Goal: Information Seeking & Learning: Learn about a topic

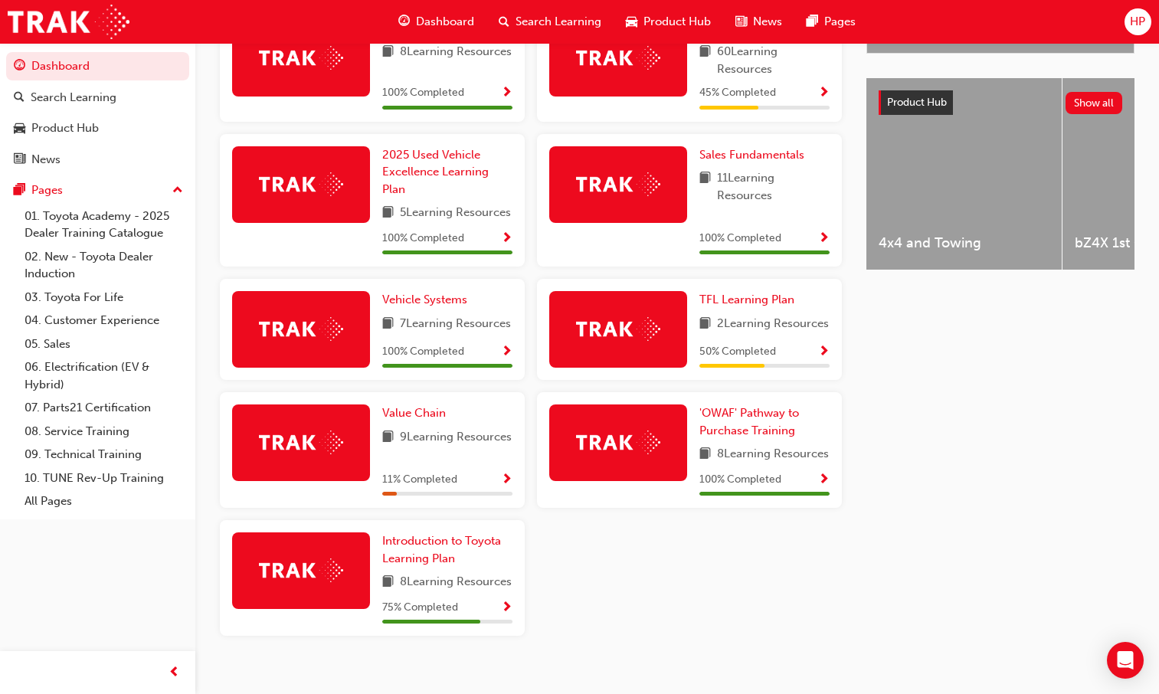
scroll to position [651, 0]
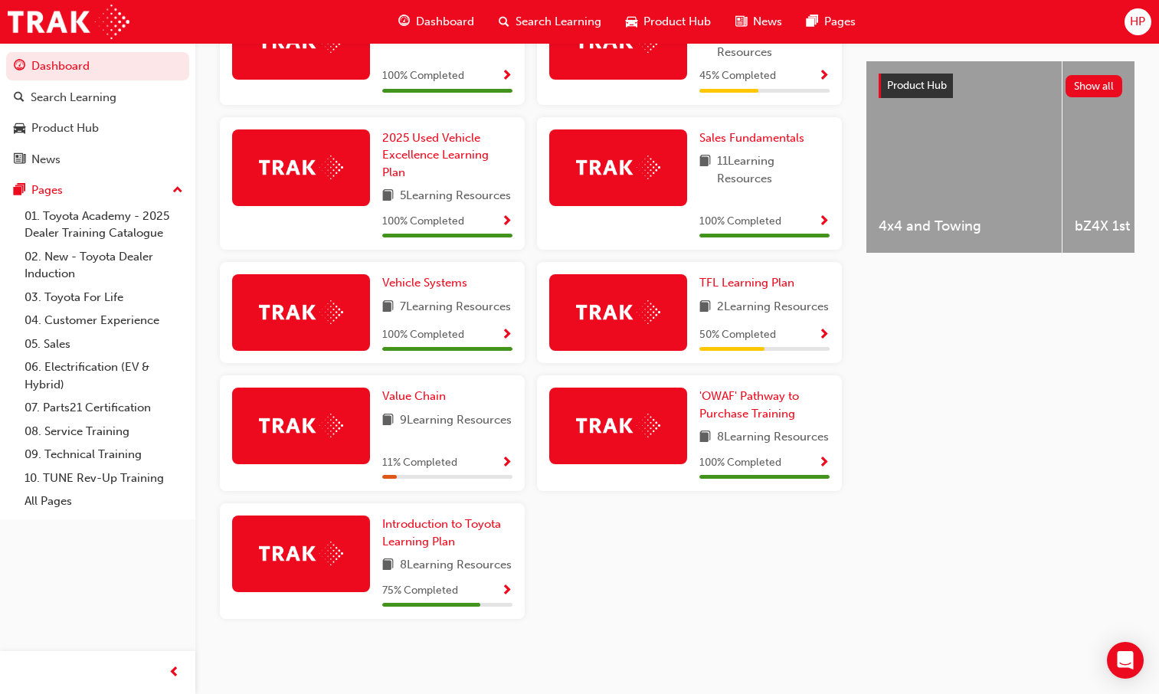
click at [509, 585] on span "Show Progress" at bounding box center [506, 592] width 11 height 14
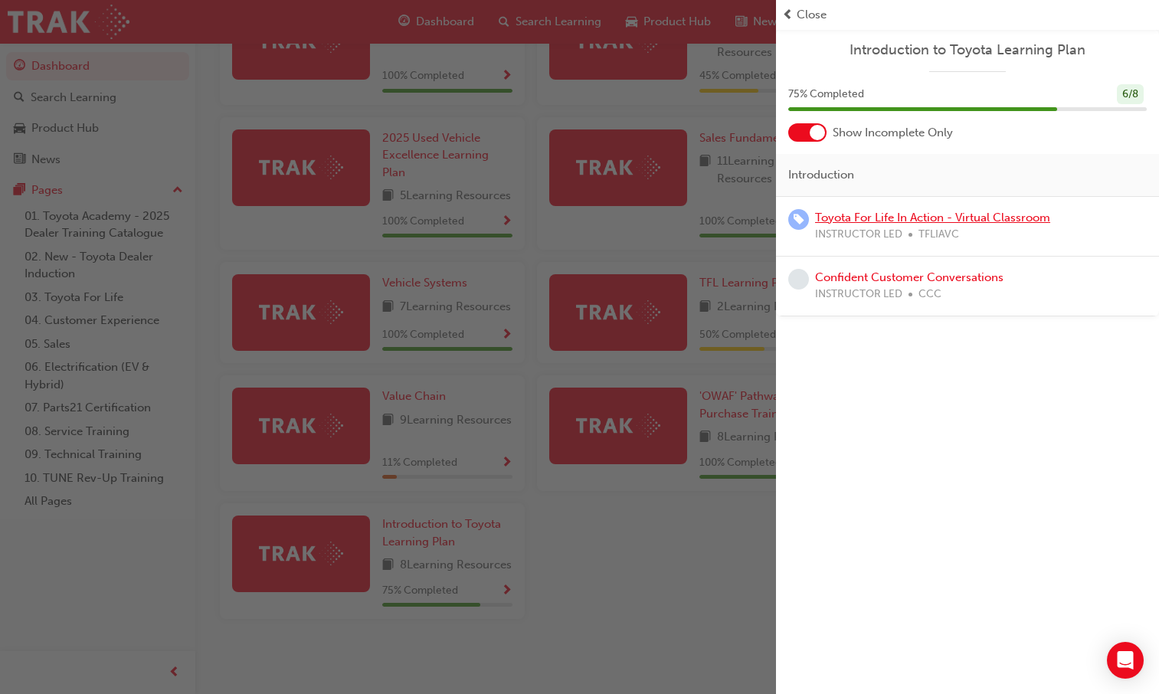
click at [898, 215] on link "Toyota For Life In Action - Virtual Classroom" at bounding box center [932, 218] width 235 height 14
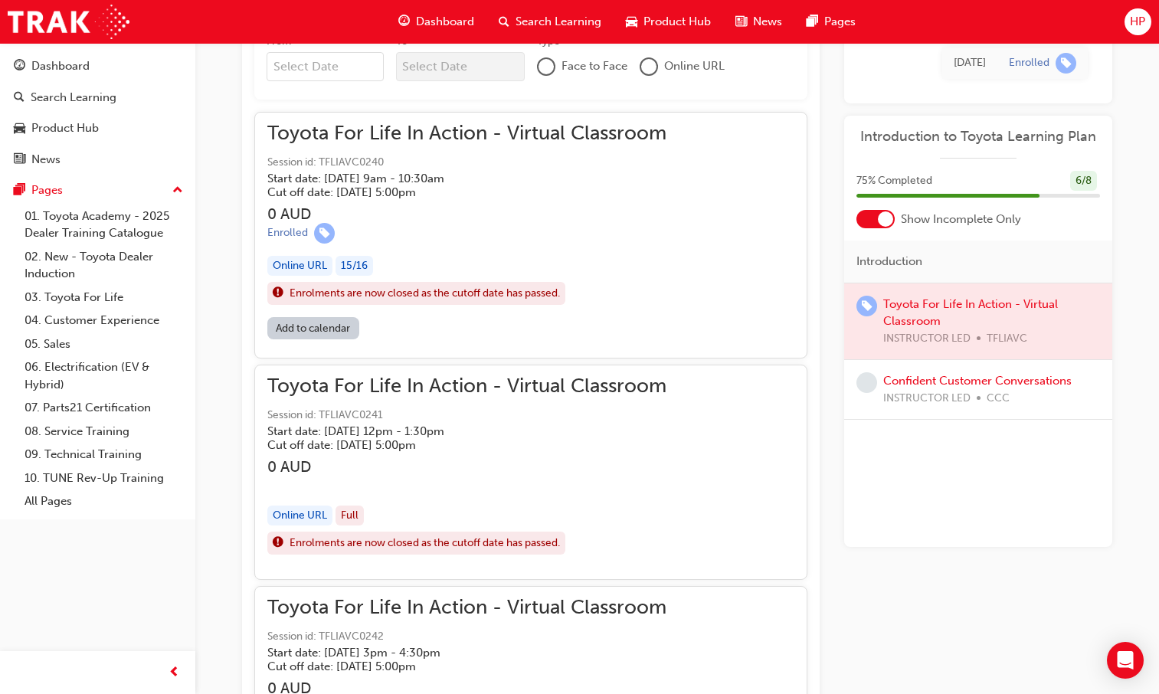
scroll to position [1026, 0]
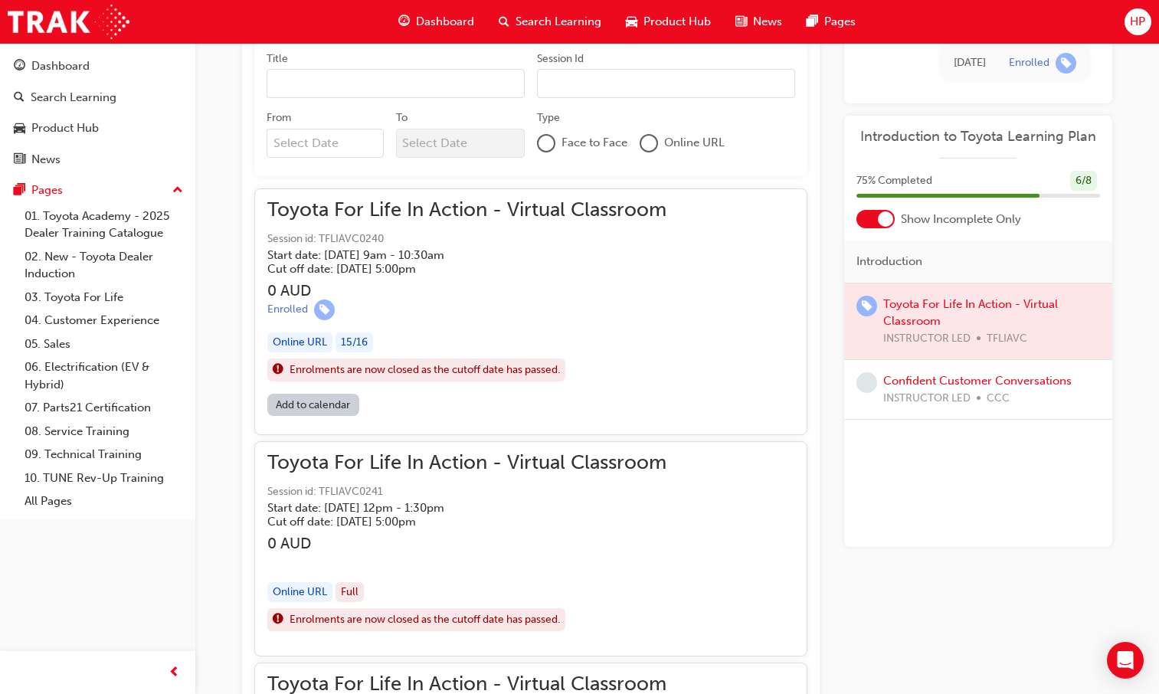
click at [628, 305] on div "Enrolled" at bounding box center [466, 310] width 399 height 21
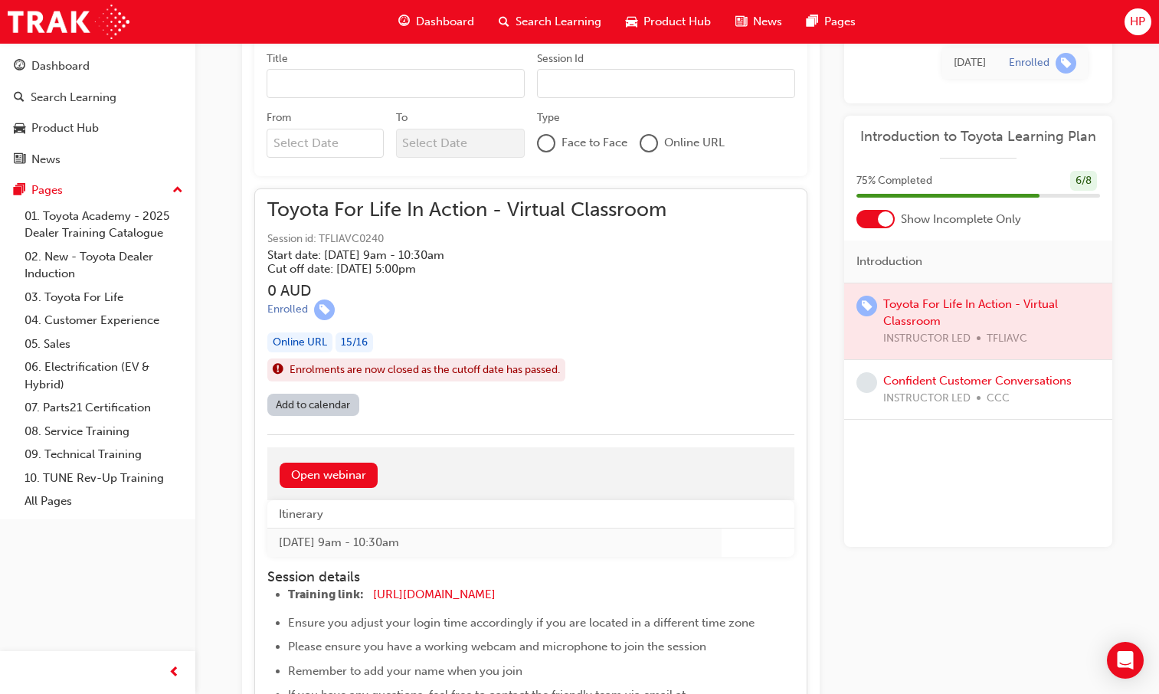
click at [356, 427] on div "Toyota For Life In Action - Virtual Classroom Session id: TFLIAVC0240 Start dat…" at bounding box center [530, 605] width 553 height 835
click at [349, 464] on link "Open webinar" at bounding box center [329, 475] width 98 height 25
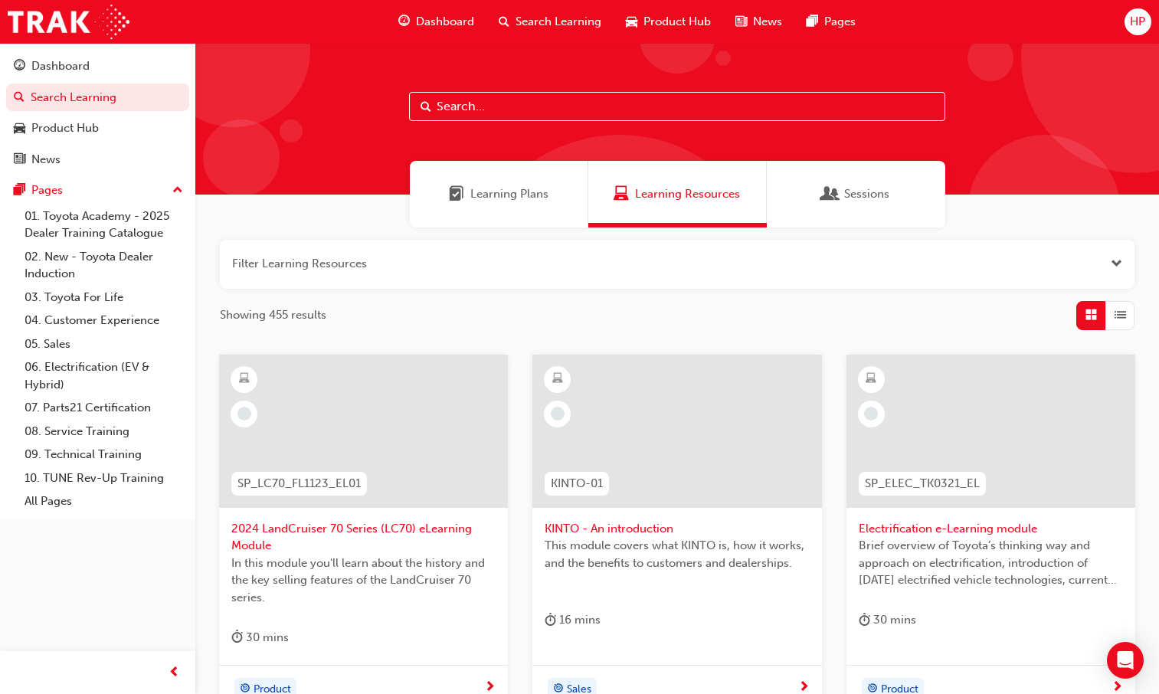
click at [539, 205] on div "Learning Plans" at bounding box center [499, 194] width 179 height 67
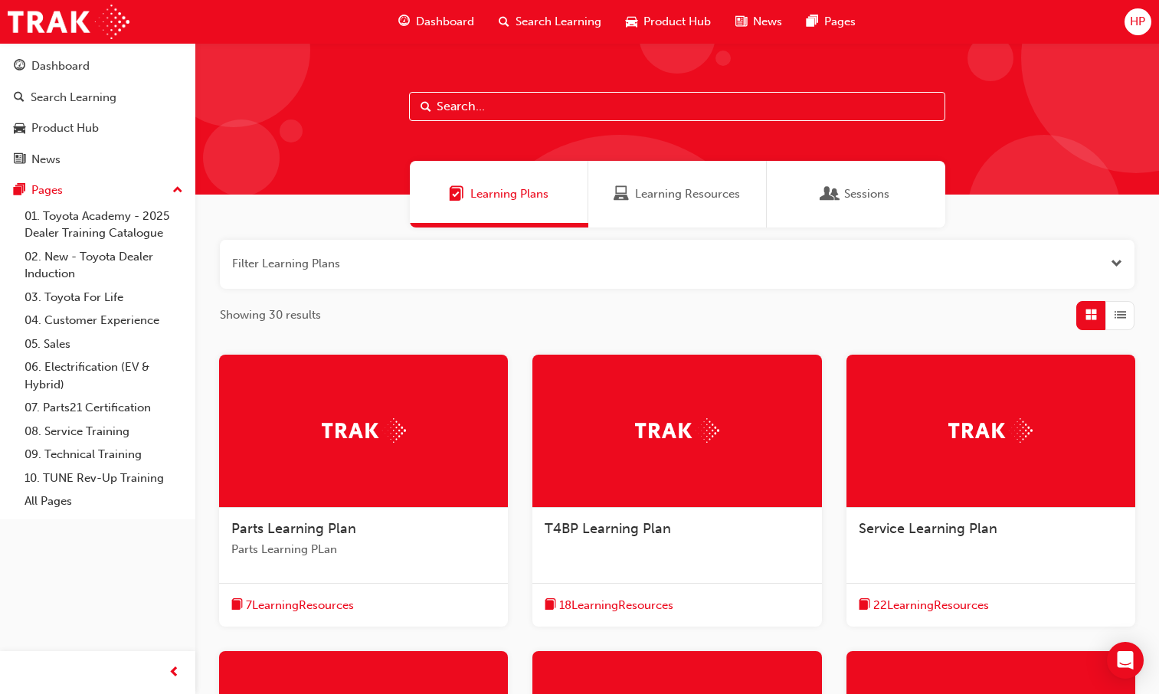
click at [716, 196] on span "Learning Resources" at bounding box center [687, 194] width 105 height 18
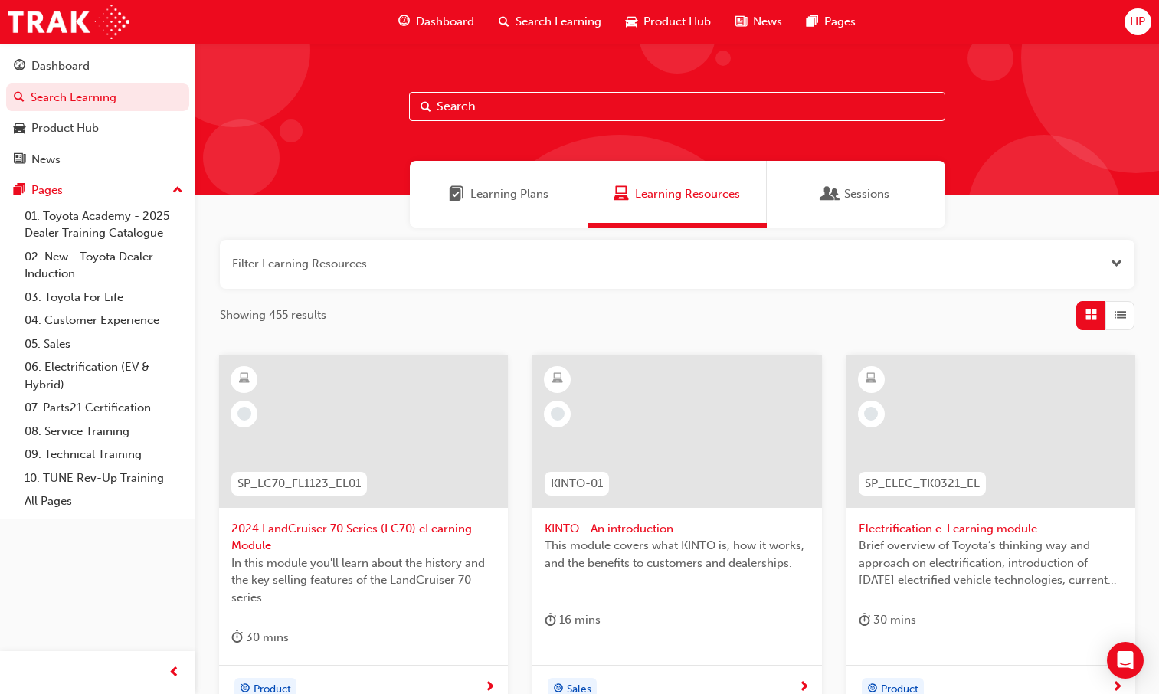
click at [845, 201] on span "Sessions" at bounding box center [866, 194] width 45 height 18
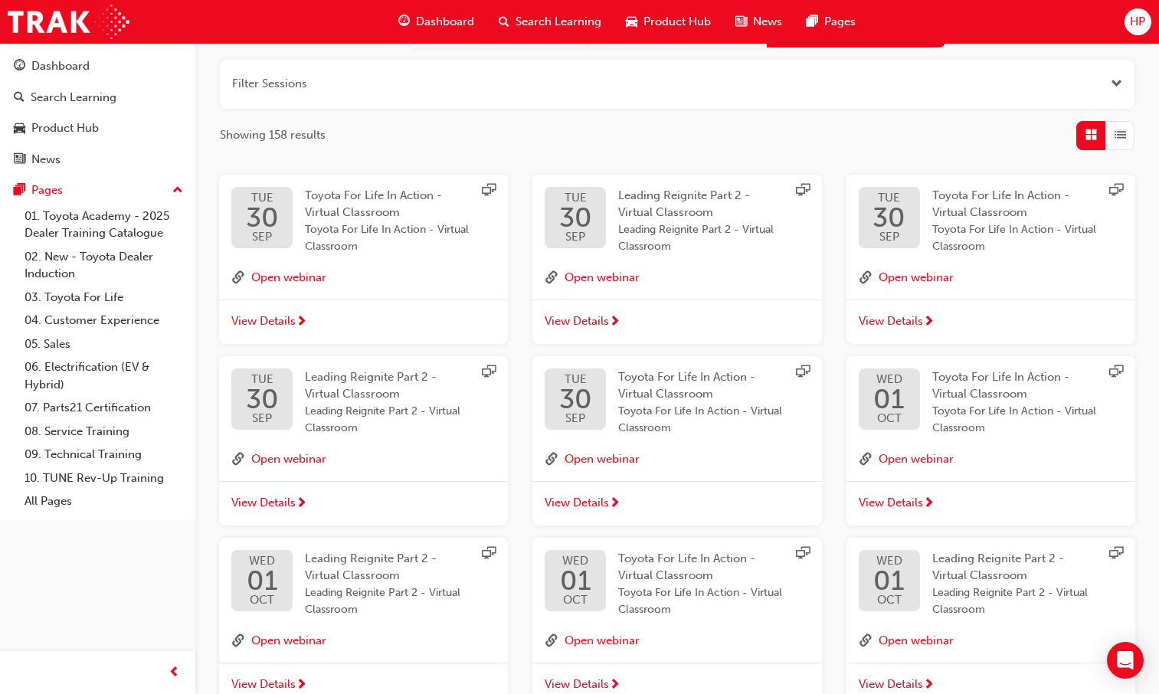
scroll to position [153, 0]
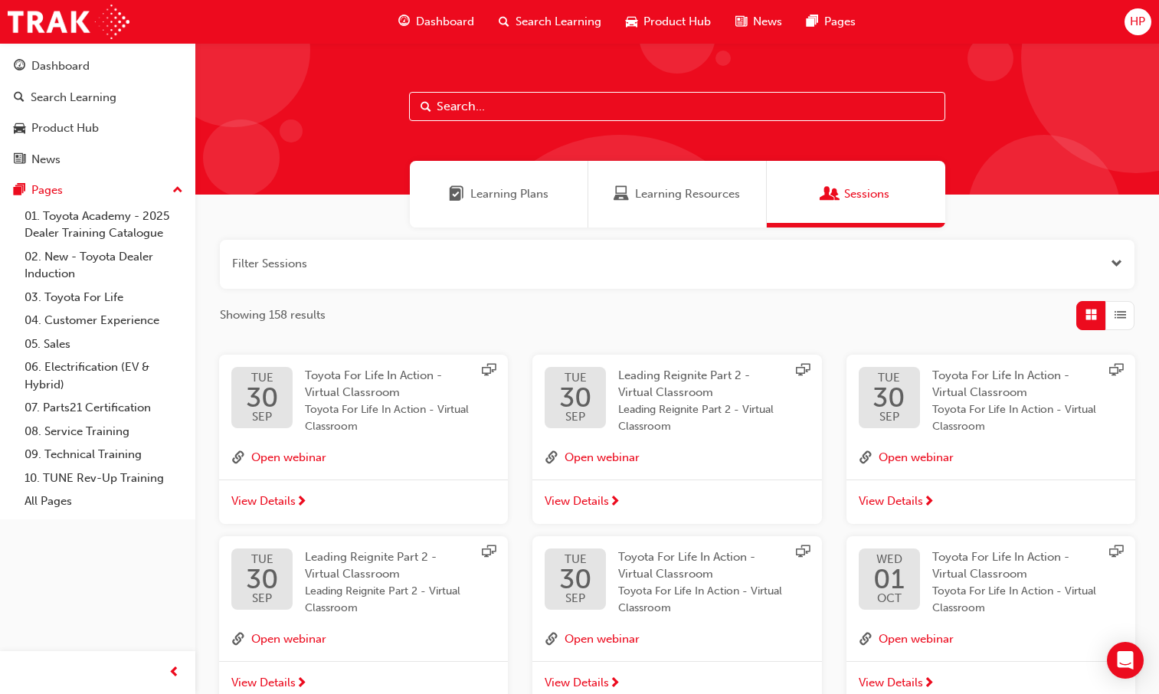
click at [445, 14] on span "Dashboard" at bounding box center [445, 22] width 58 height 18
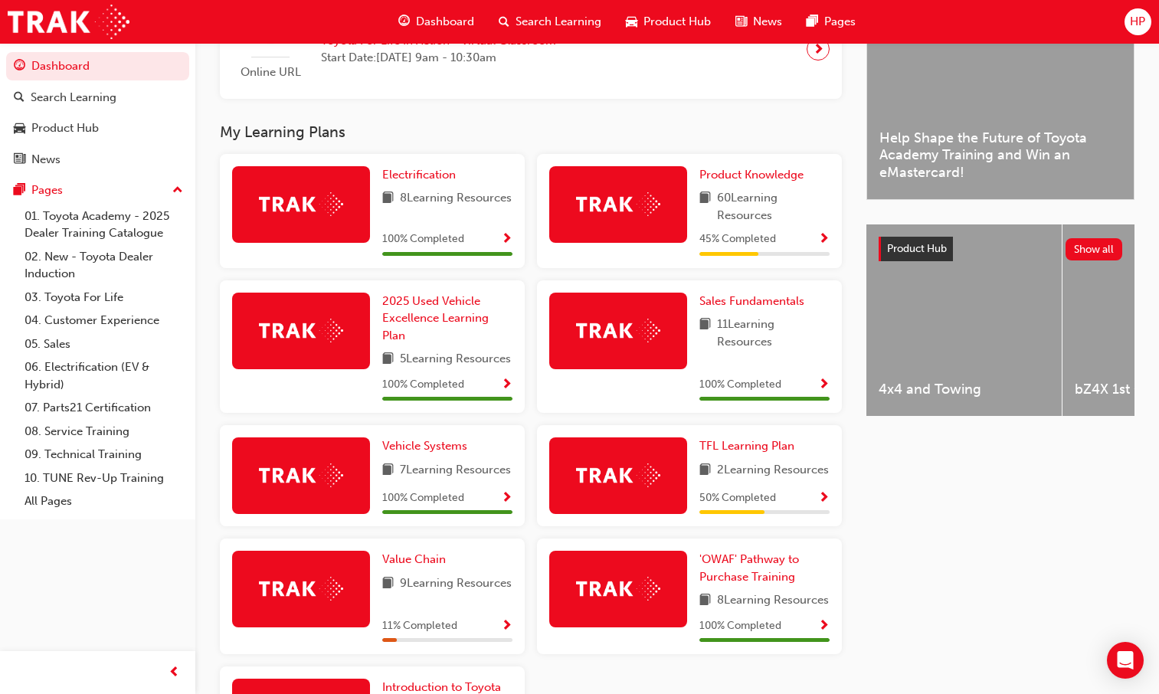
scroll to position [651, 0]
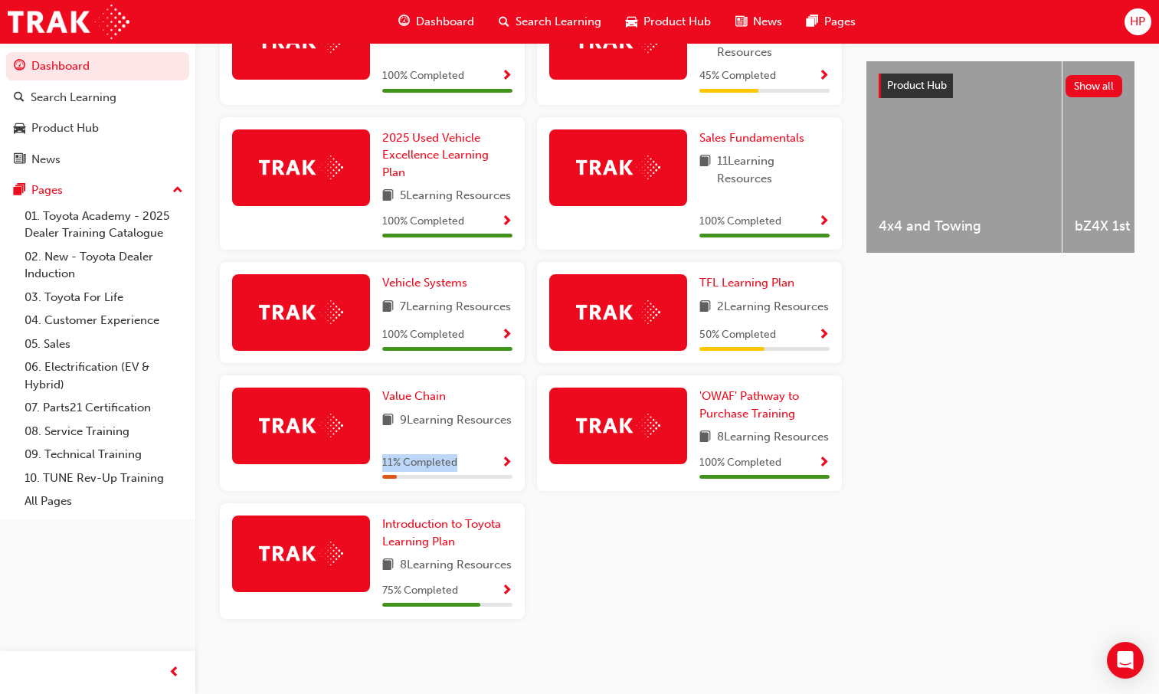
drag, startPoint x: 456, startPoint y: 447, endPoint x: 379, endPoint y: 449, distance: 76.6
click at [379, 449] on div "Value Chain 9 Learning Resources 11 % Completed" at bounding box center [372, 433] width 305 height 116
drag, startPoint x: 379, startPoint y: 449, endPoint x: 363, endPoint y: 461, distance: 20.2
click at [363, 461] on div at bounding box center [301, 433] width 138 height 91
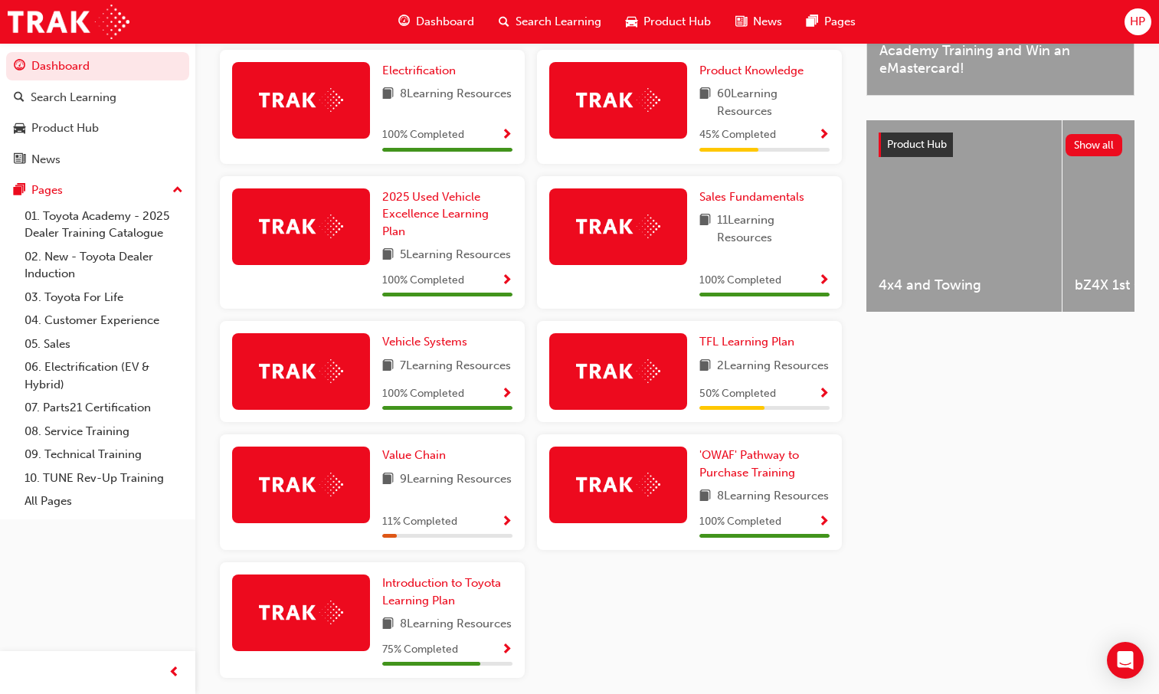
scroll to position [498, 0]
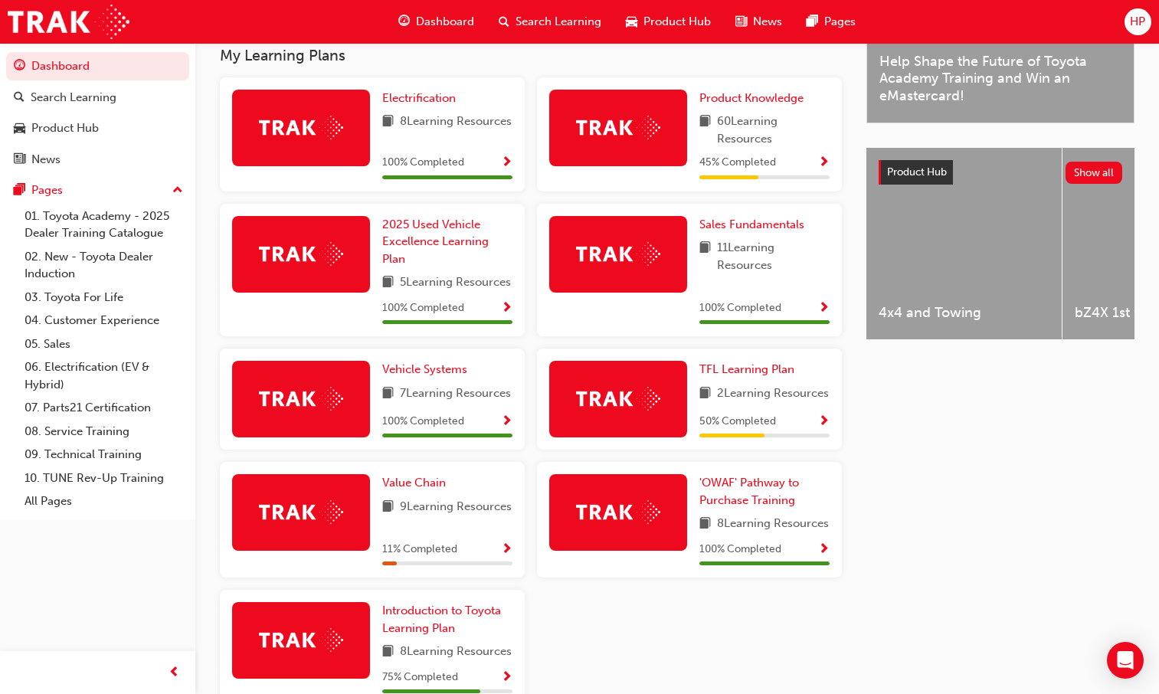
click at [824, 429] on span "Show Progress" at bounding box center [823, 422] width 11 height 14
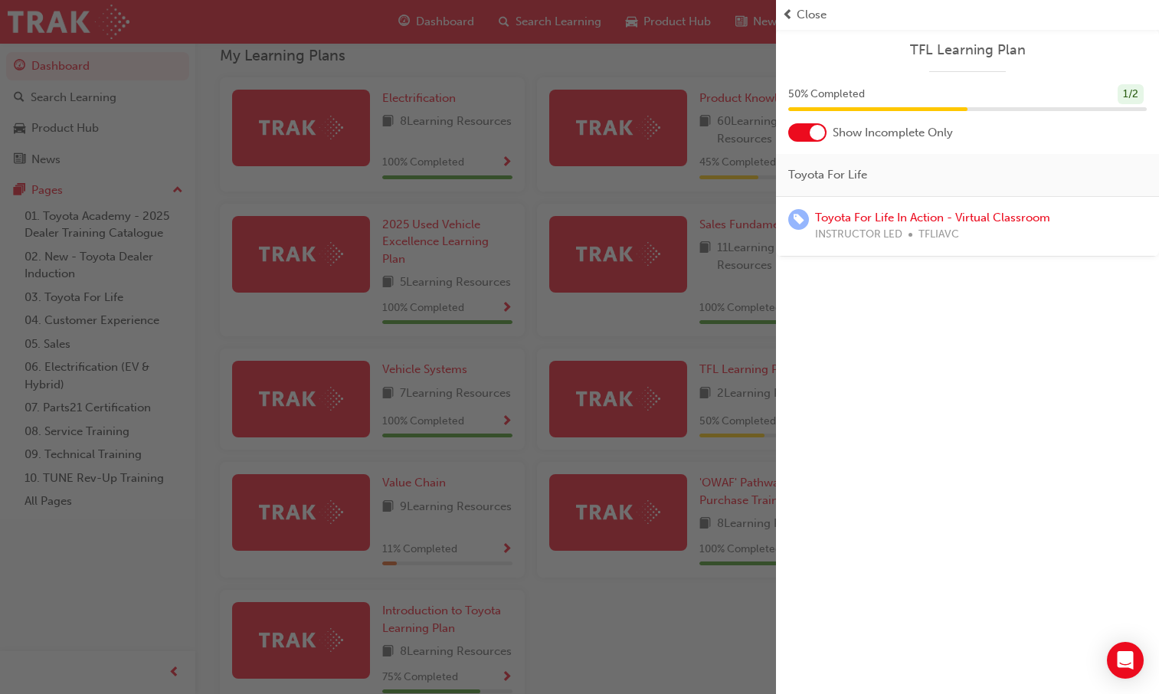
click at [775, 324] on div "button" at bounding box center [388, 347] width 776 height 694
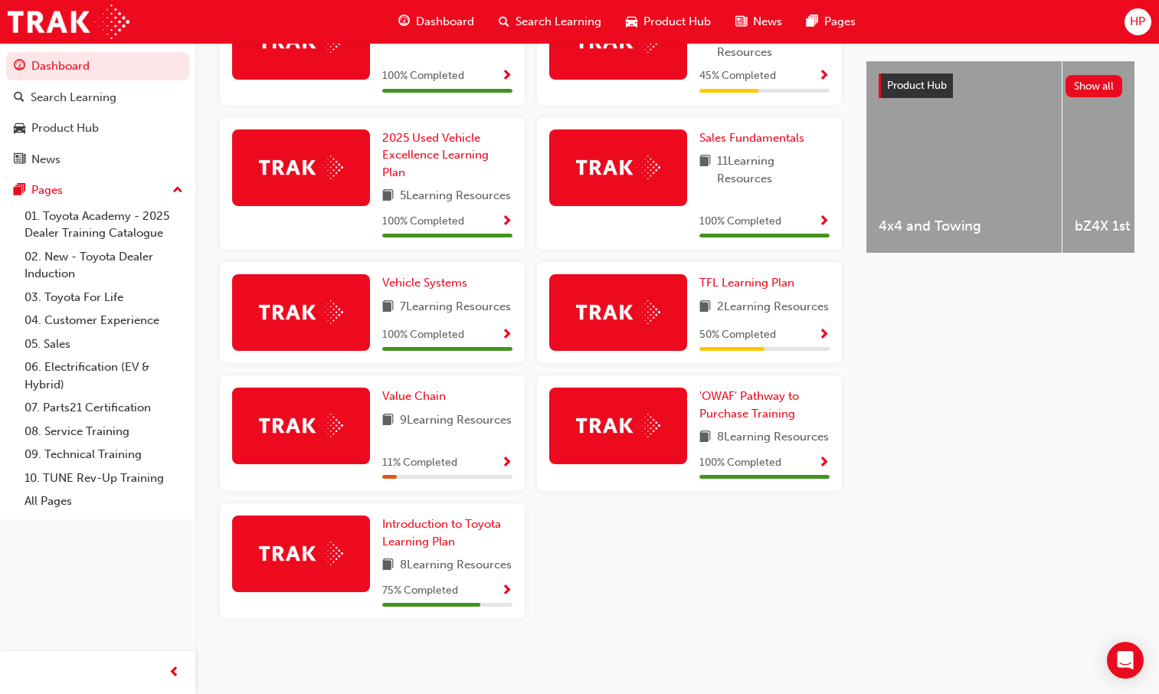
scroll to position [651, 0]
click at [514, 598] on div "Introduction to Toyota Learning Plan 8 Learning Resources 75 % Completed" at bounding box center [372, 561] width 305 height 116
click at [510, 585] on span "Show Progress" at bounding box center [506, 592] width 11 height 14
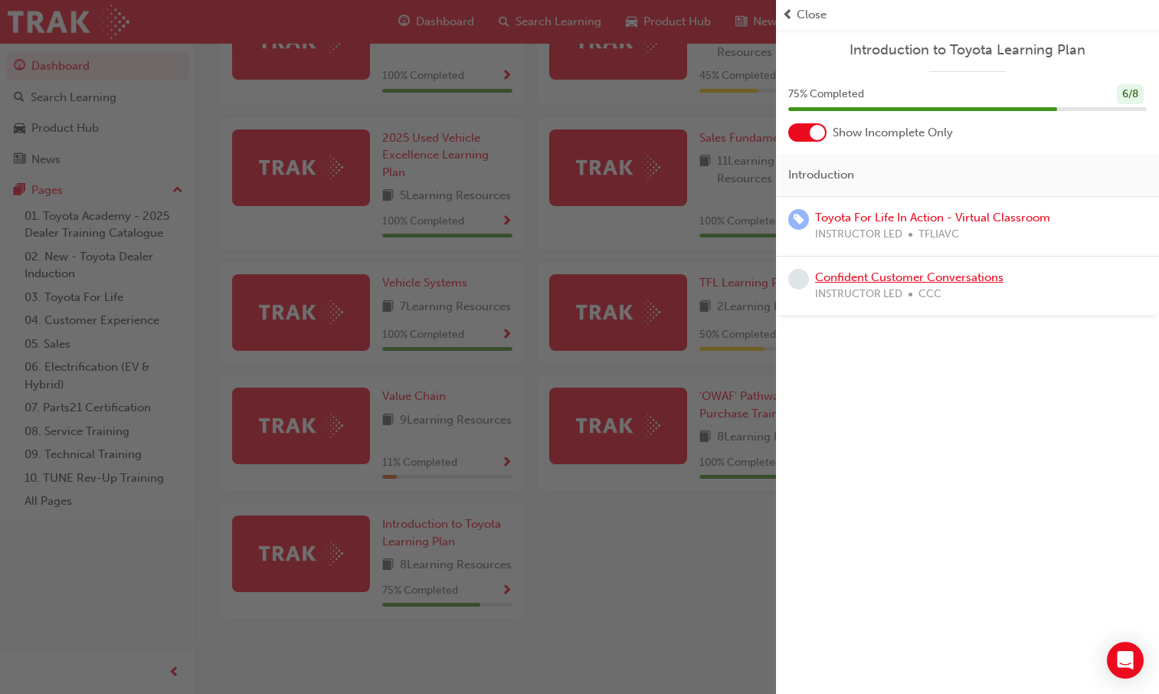
click at [880, 275] on link "Confident Customer Conversations" at bounding box center [909, 277] width 188 height 14
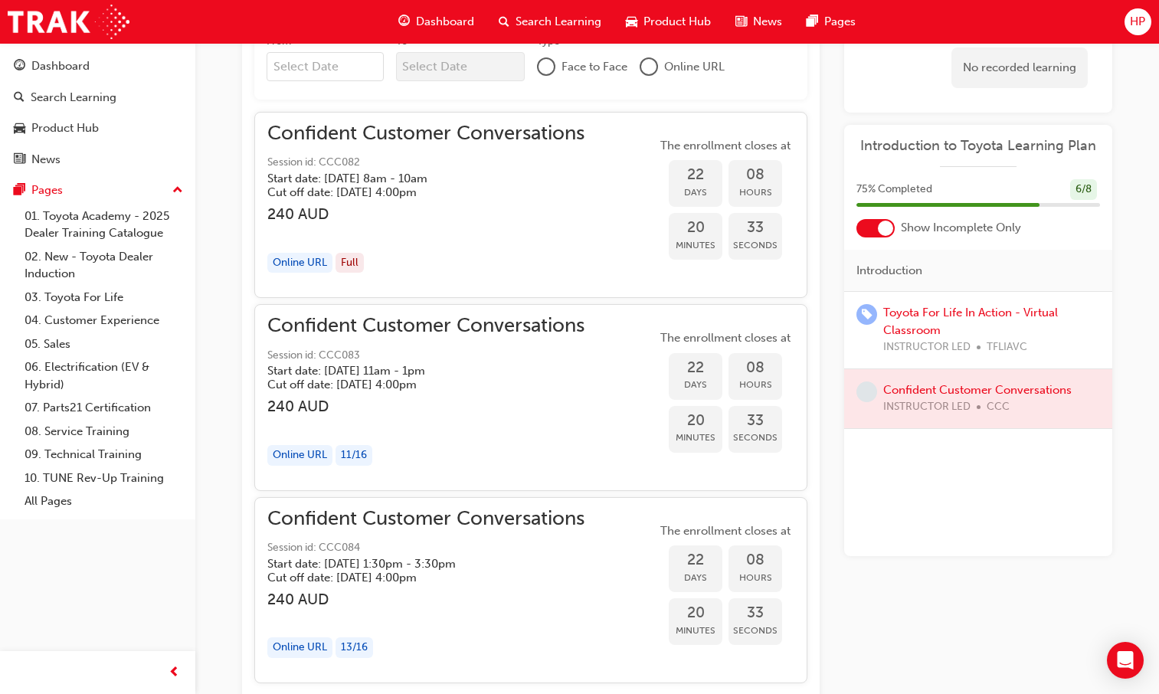
scroll to position [669, 0]
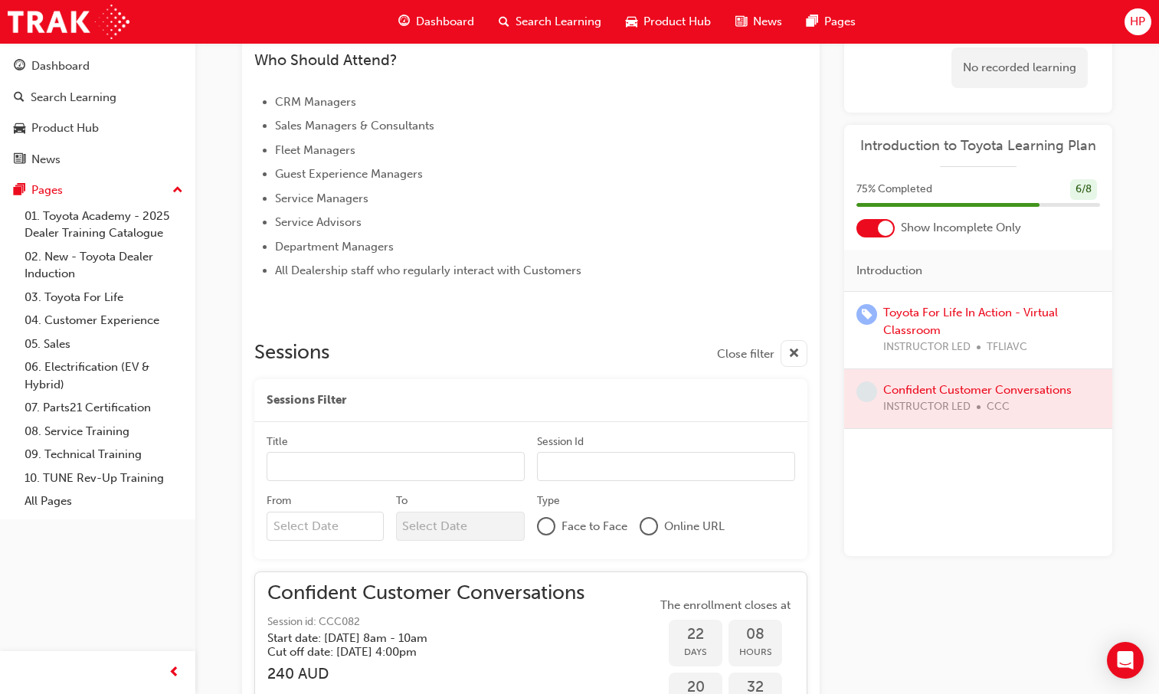
click at [984, 353] on div "INSTRUCTOR LED TFLIAVC" at bounding box center [991, 348] width 217 height 18
click at [923, 326] on link "Toyota For Life In Action - Virtual Classroom" at bounding box center [970, 321] width 175 height 31
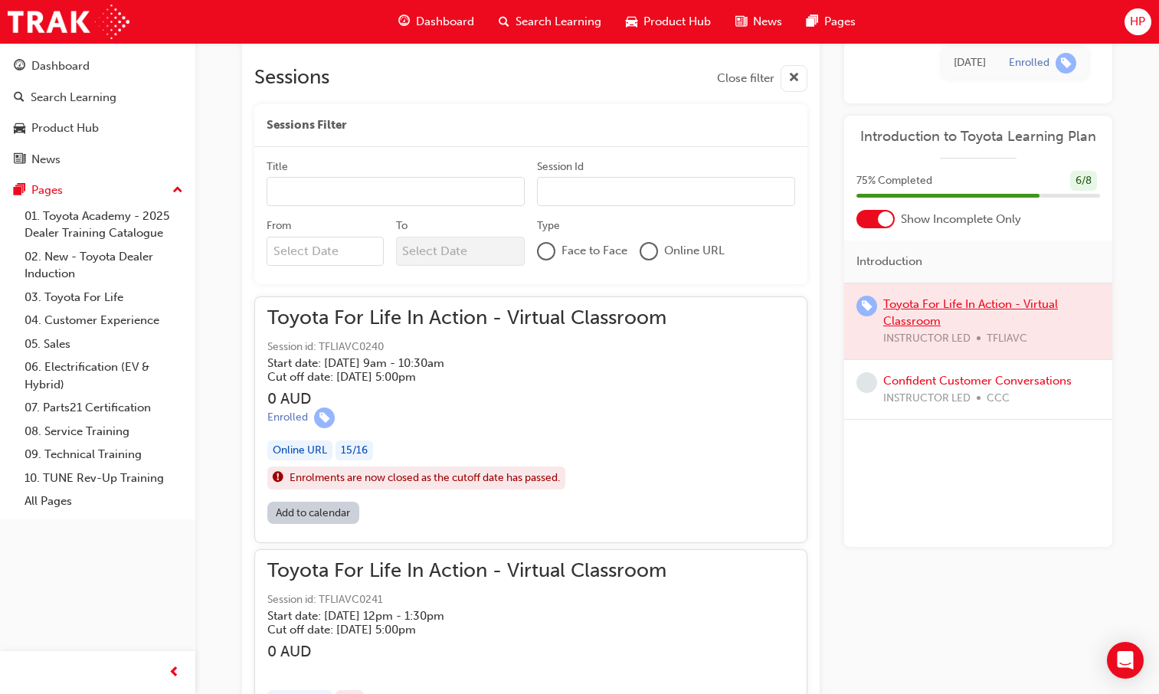
scroll to position [920, 0]
drag, startPoint x: 318, startPoint y: 478, endPoint x: 430, endPoint y: 471, distance: 112.1
click at [430, 471] on span "Enrolments are now closed as the cutoff date has passed." at bounding box center [425, 477] width 270 height 18
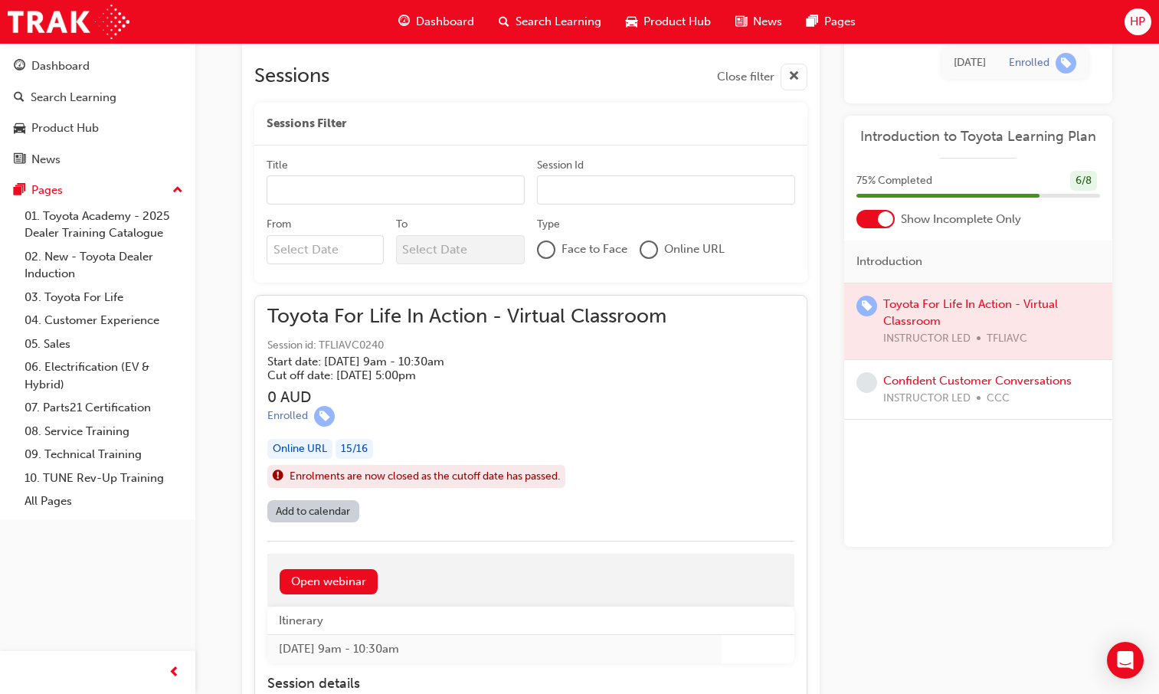
scroll to position [1073, 0]
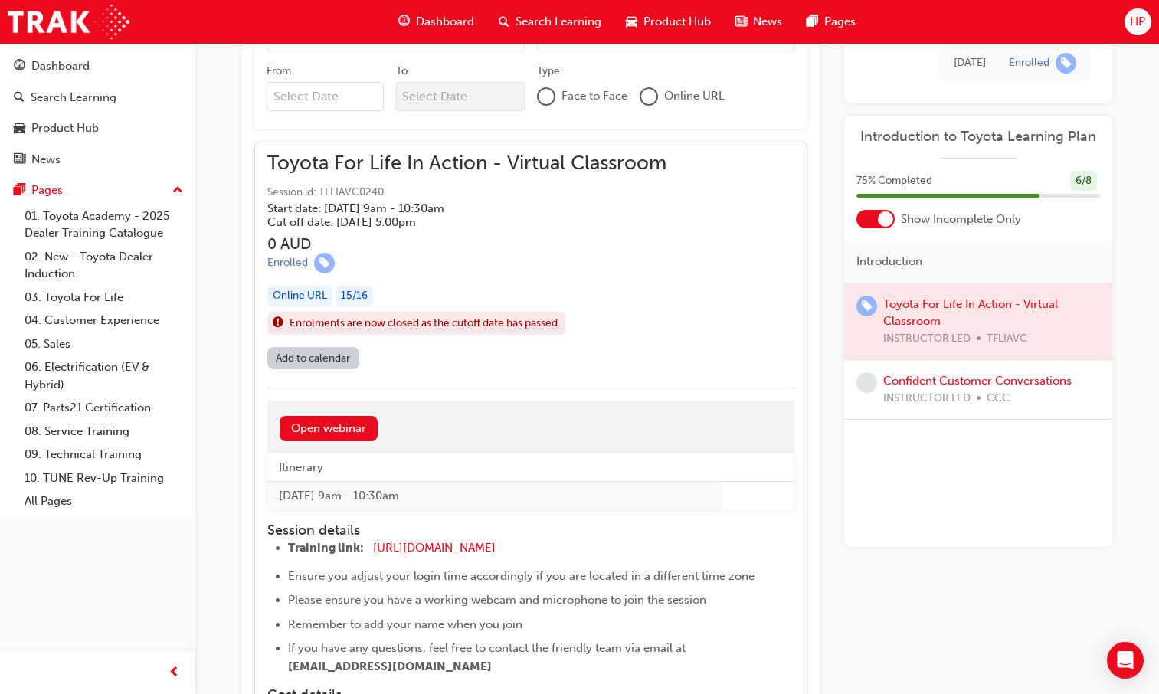
click at [451, 339] on div "Toyota For Life In Action - Virtual Classroom Session id: TFLIAVC0240 Start dat…" at bounding box center [466, 251] width 399 height 192
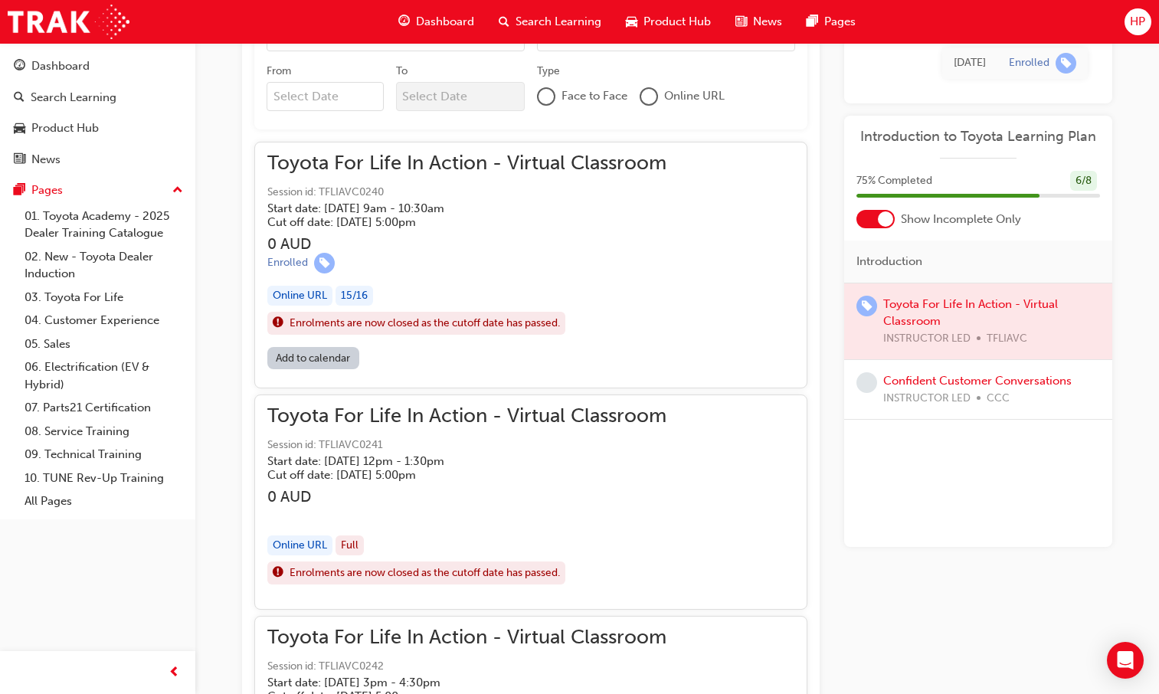
drag, startPoint x: 333, startPoint y: 214, endPoint x: 382, endPoint y: 252, distance: 62.2
click at [382, 252] on div "Toyota For Life In Action - Virtual Classroom Session id: TFLIAVC0240 Start dat…" at bounding box center [466, 251] width 399 height 192
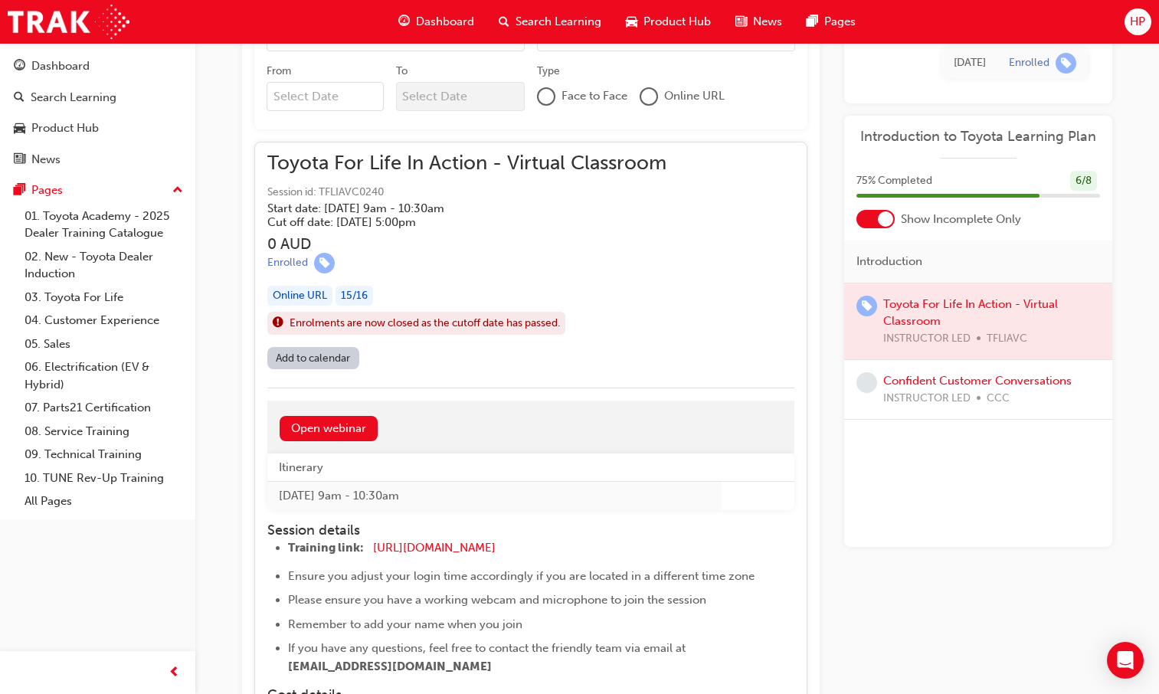
click at [375, 229] on div "Toyota For Life In Action - Virtual Classroom Session id: TFLIAVC0240 Start dat…" at bounding box center [466, 251] width 399 height 192
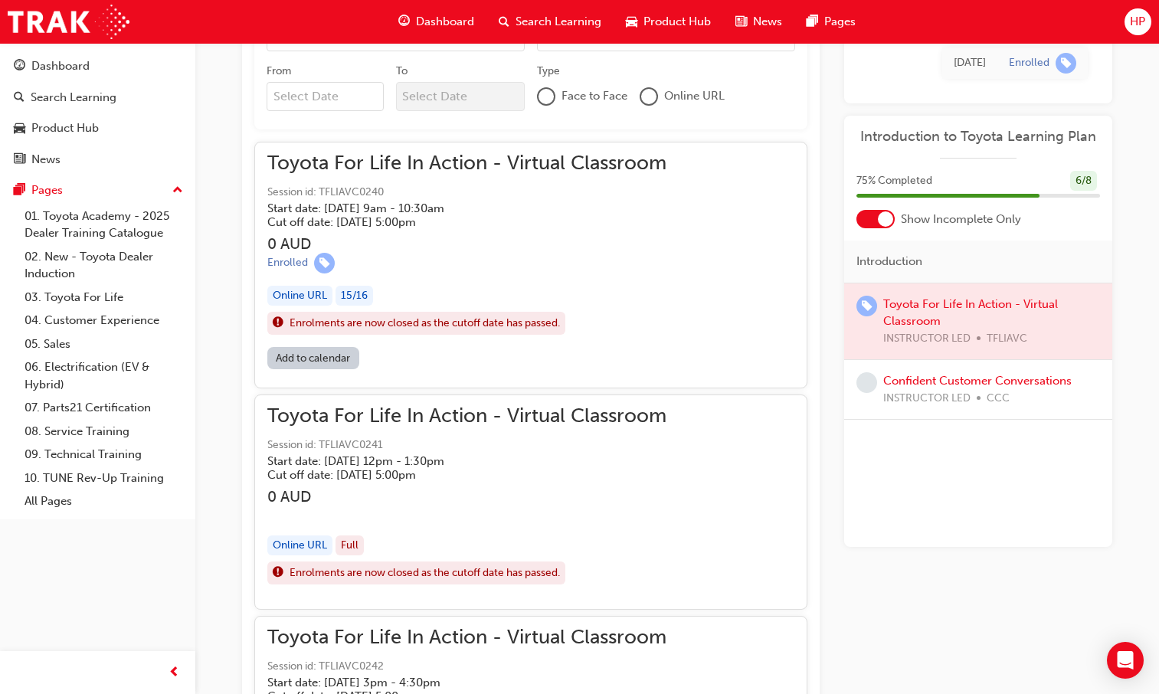
drag, startPoint x: 281, startPoint y: 326, endPoint x: 526, endPoint y: 336, distance: 245.4
click at [526, 336] on div "Toyota For Life In Action - Virtual Classroom Session id: TFLIAVC0240 Start dat…" at bounding box center [466, 251] width 399 height 192
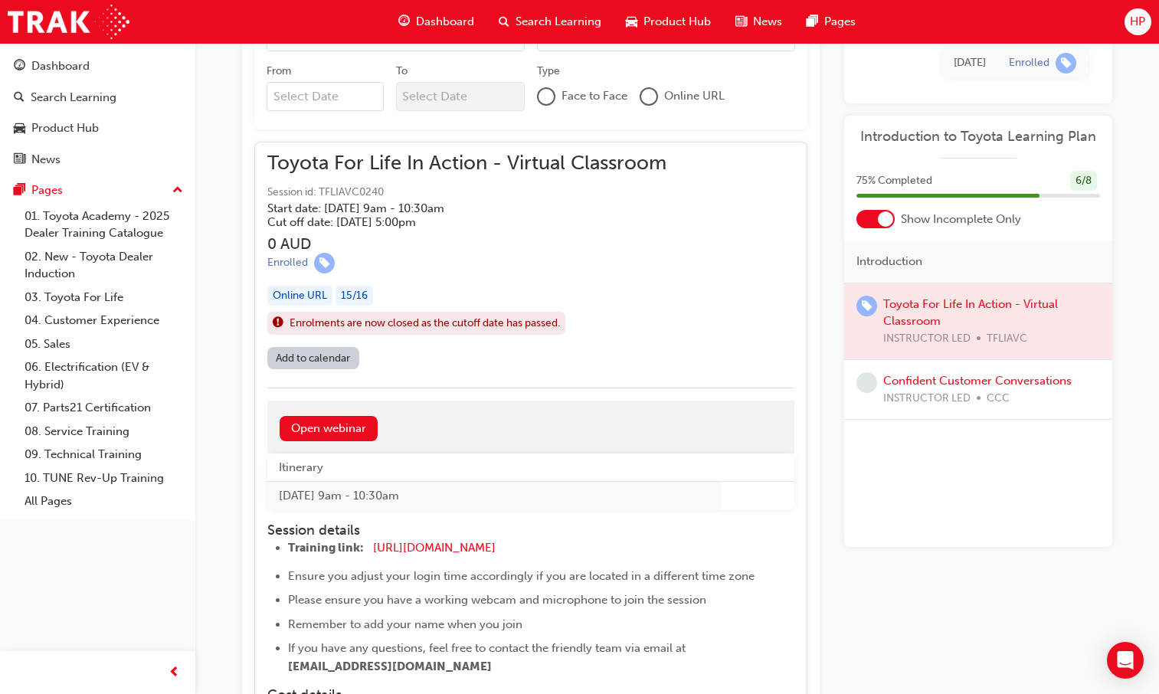
click at [520, 334] on div "Enrolments are now closed as the cutoff date has passed." at bounding box center [416, 323] width 298 height 23
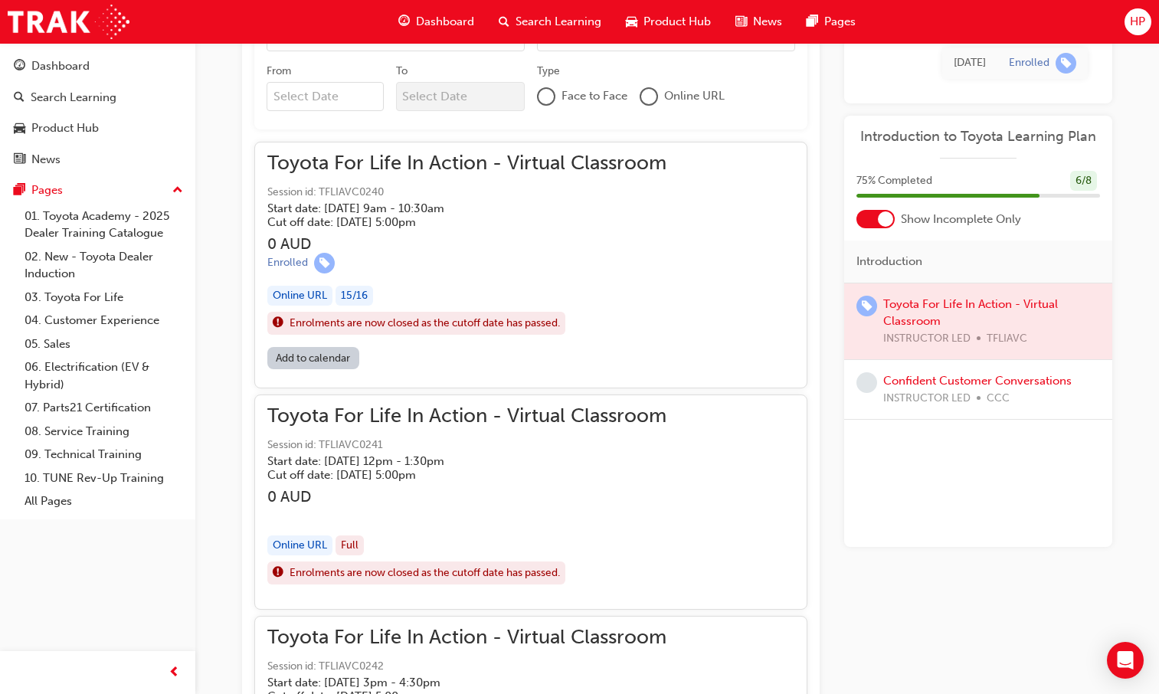
click at [520, 334] on div "Enrolments are now closed as the cutoff date has passed." at bounding box center [416, 323] width 298 height 23
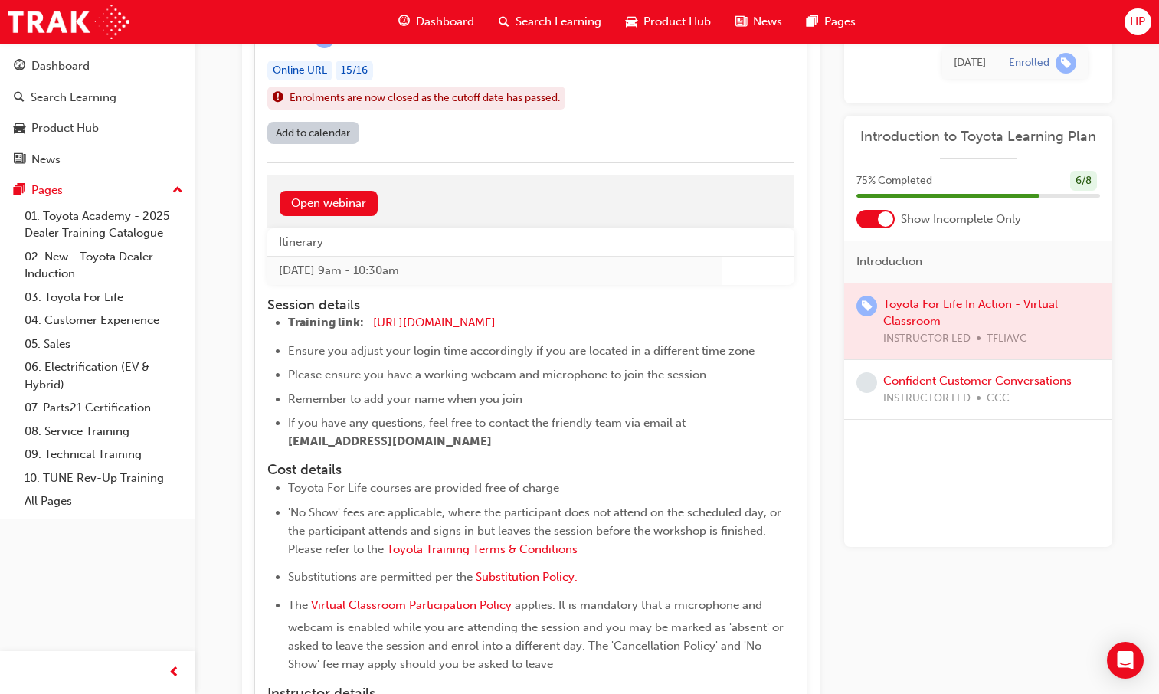
scroll to position [1303, 0]
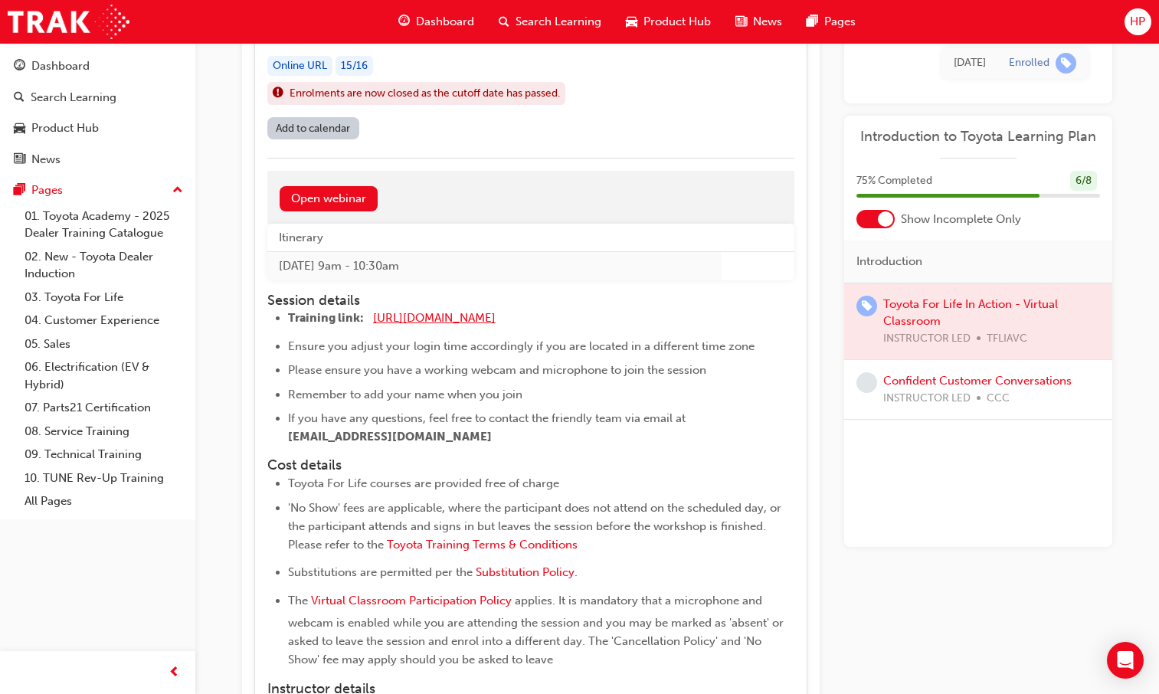
click at [488, 317] on span "[URL][DOMAIN_NAME]" at bounding box center [434, 318] width 123 height 14
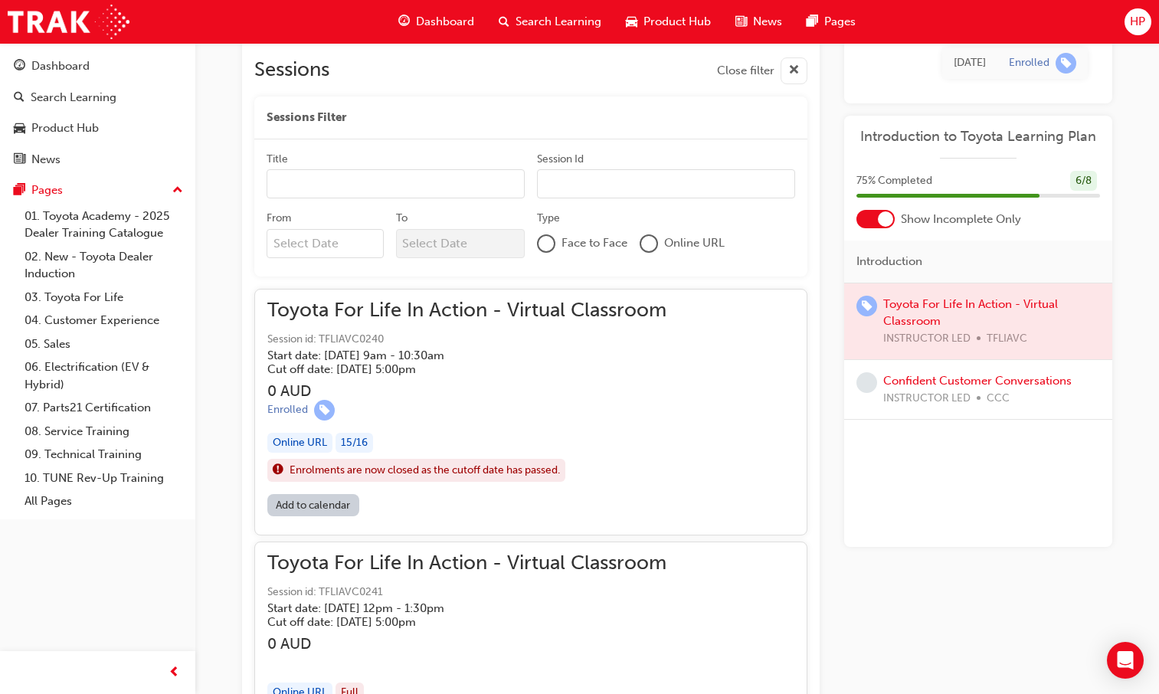
scroll to position [996, 0]
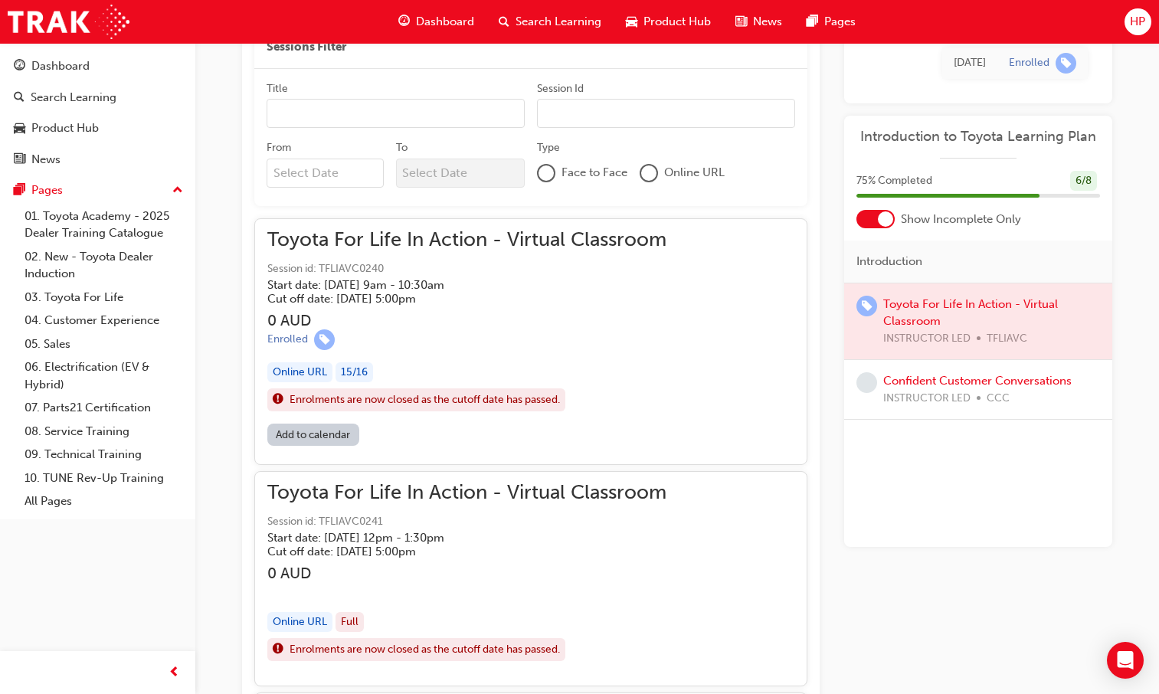
drag, startPoint x: 498, startPoint y: 420, endPoint x: 364, endPoint y: 356, distance: 148.4
click at [378, 355] on div "Toyota For Life In Action - Virtual Classroom Session id: TFLIAVC0240 Start dat…" at bounding box center [466, 327] width 399 height 192
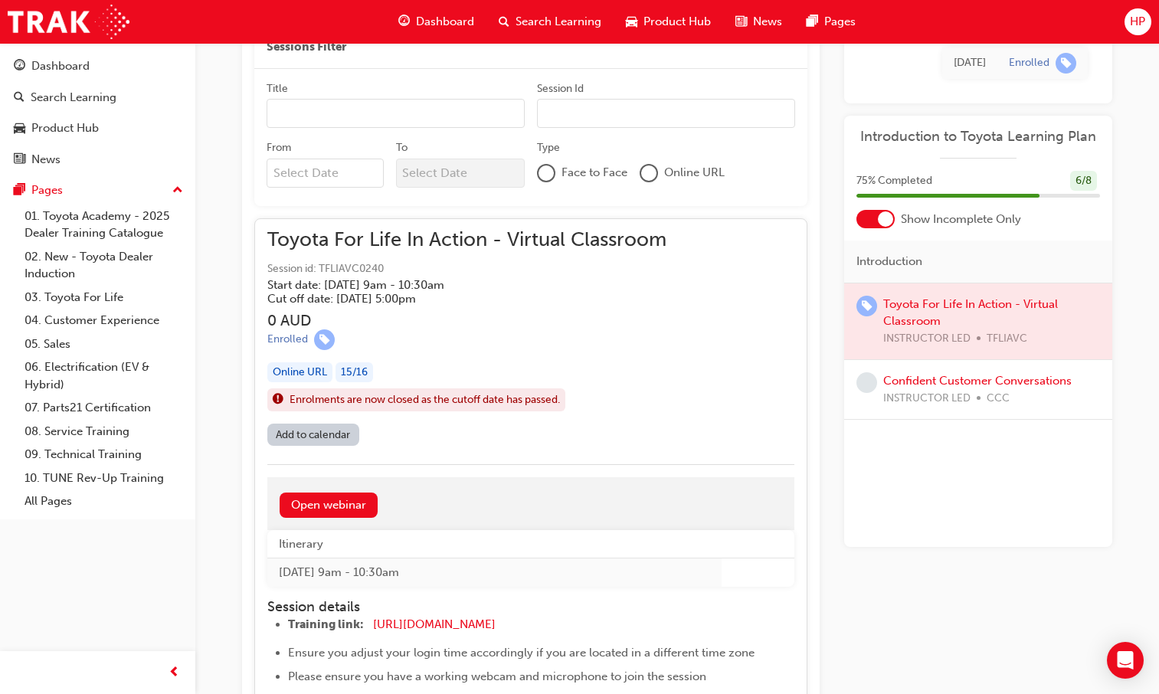
drag, startPoint x: 286, startPoint y: 320, endPoint x: 539, endPoint y: 303, distance: 253.4
click at [536, 312] on h3 "0 AUD" at bounding box center [466, 321] width 399 height 18
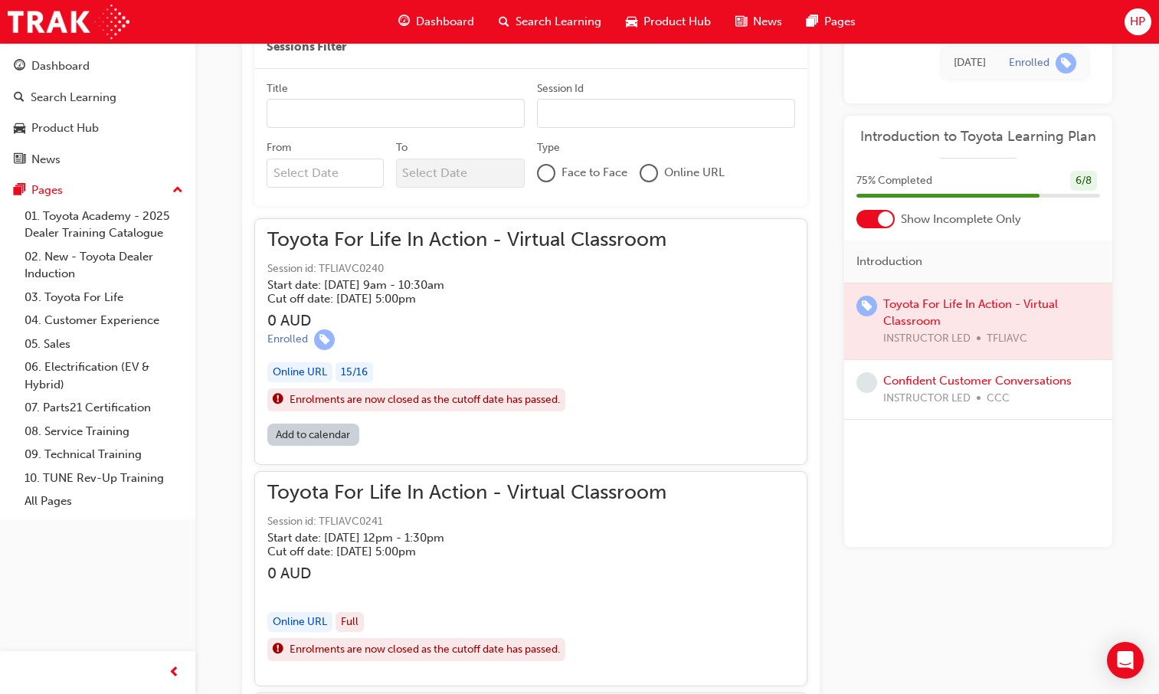
click at [578, 298] on h5 "Cut off date: Sun 28 Sep 2025, 5:00pm" at bounding box center [454, 299] width 375 height 14
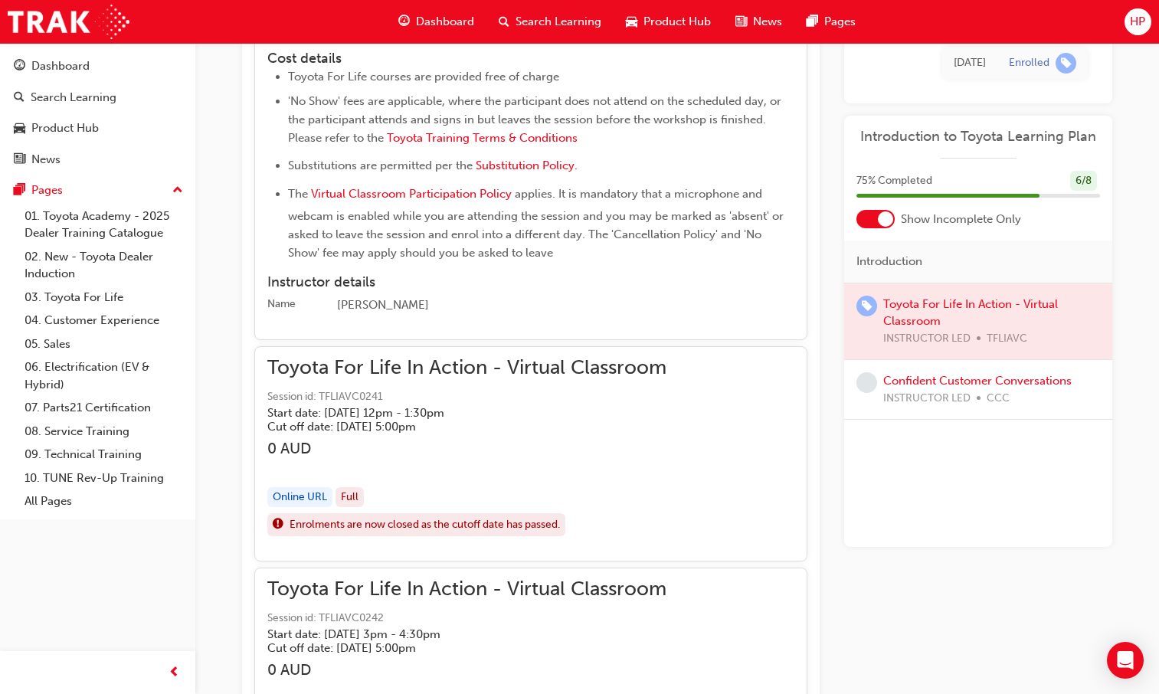
scroll to position [1686, 0]
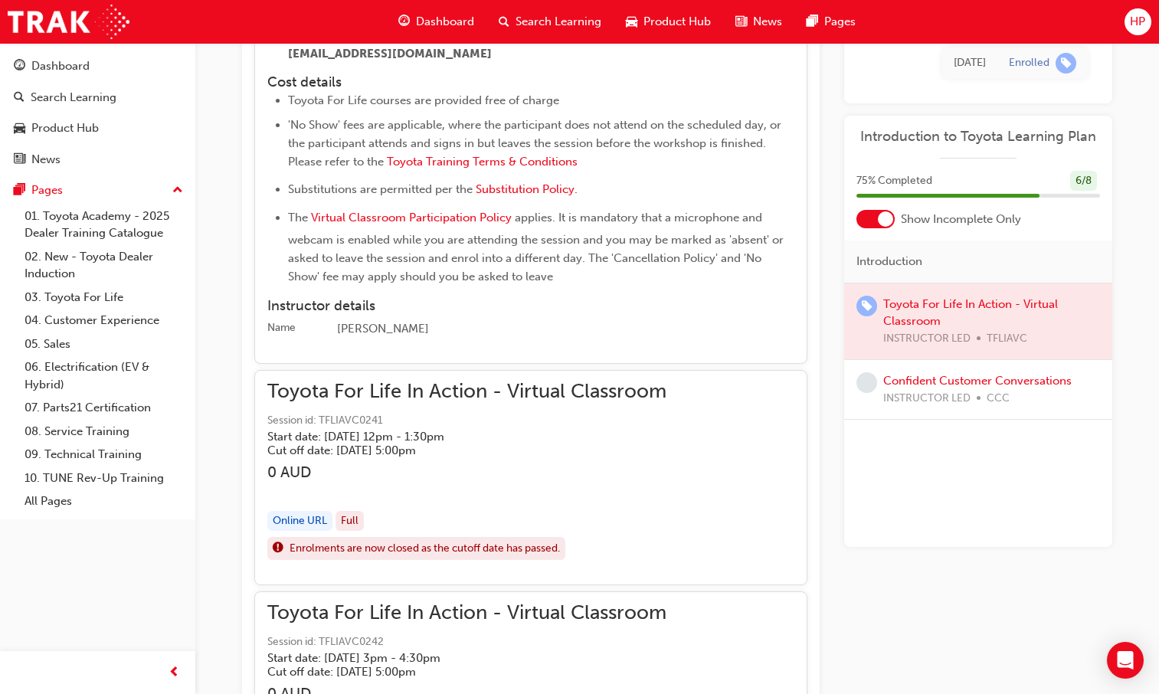
drag, startPoint x: 416, startPoint y: 332, endPoint x: 336, endPoint y: 340, distance: 80.1
drag, startPoint x: 336, startPoint y: 340, endPoint x: 315, endPoint y: 330, distance: 23.7
click at [315, 330] on div "Name" at bounding box center [295, 329] width 57 height 18
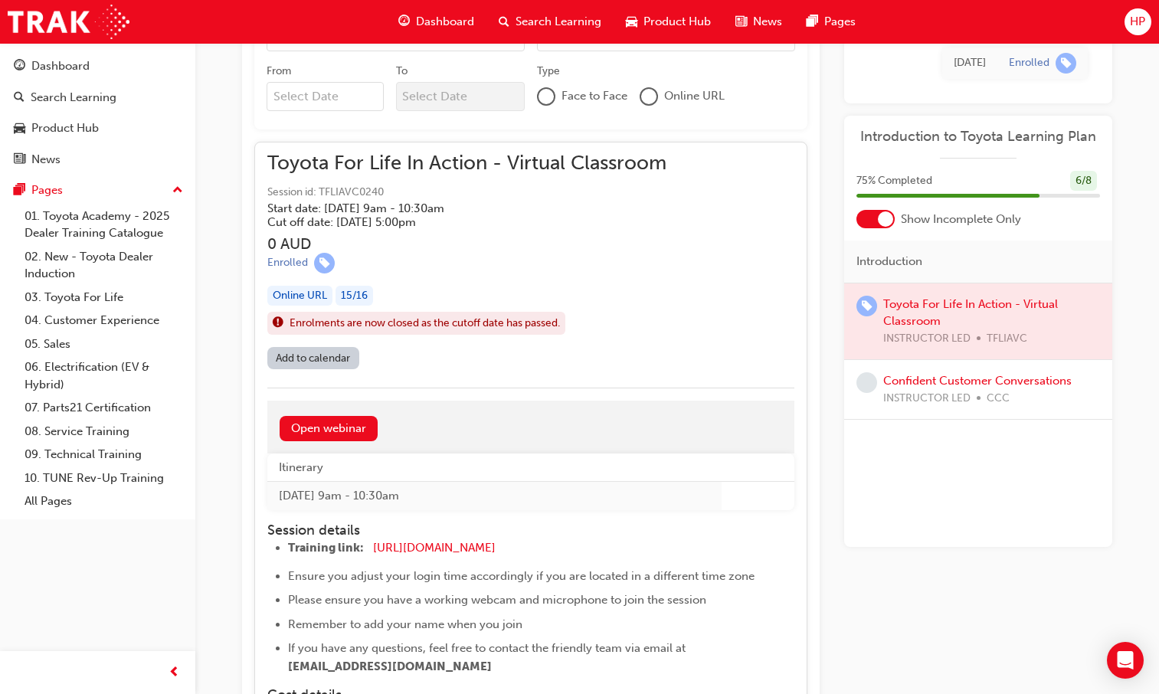
scroll to position [996, 0]
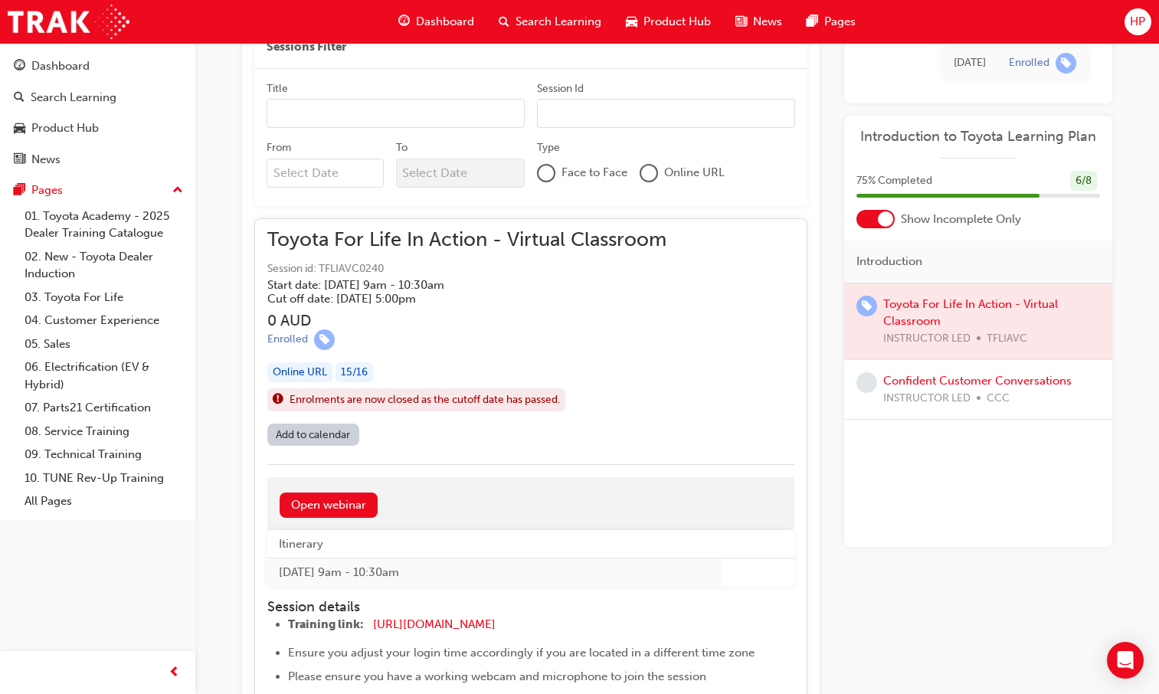
click at [440, 325] on h3 "0 AUD" at bounding box center [466, 321] width 399 height 18
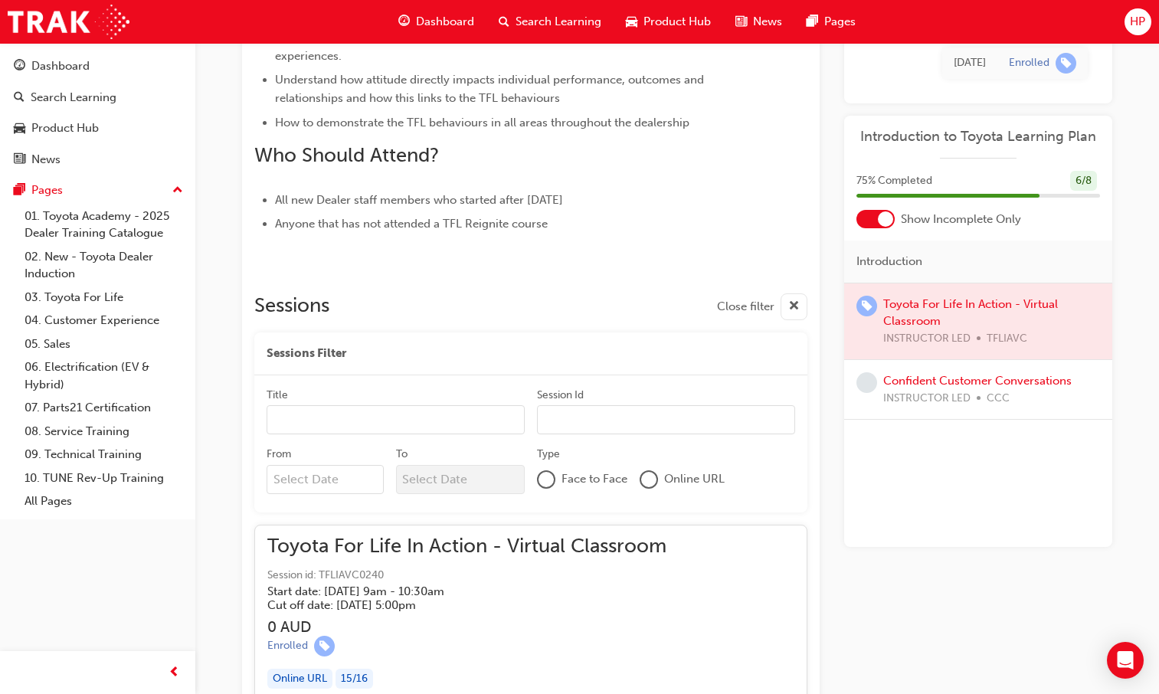
scroll to position [517, 0]
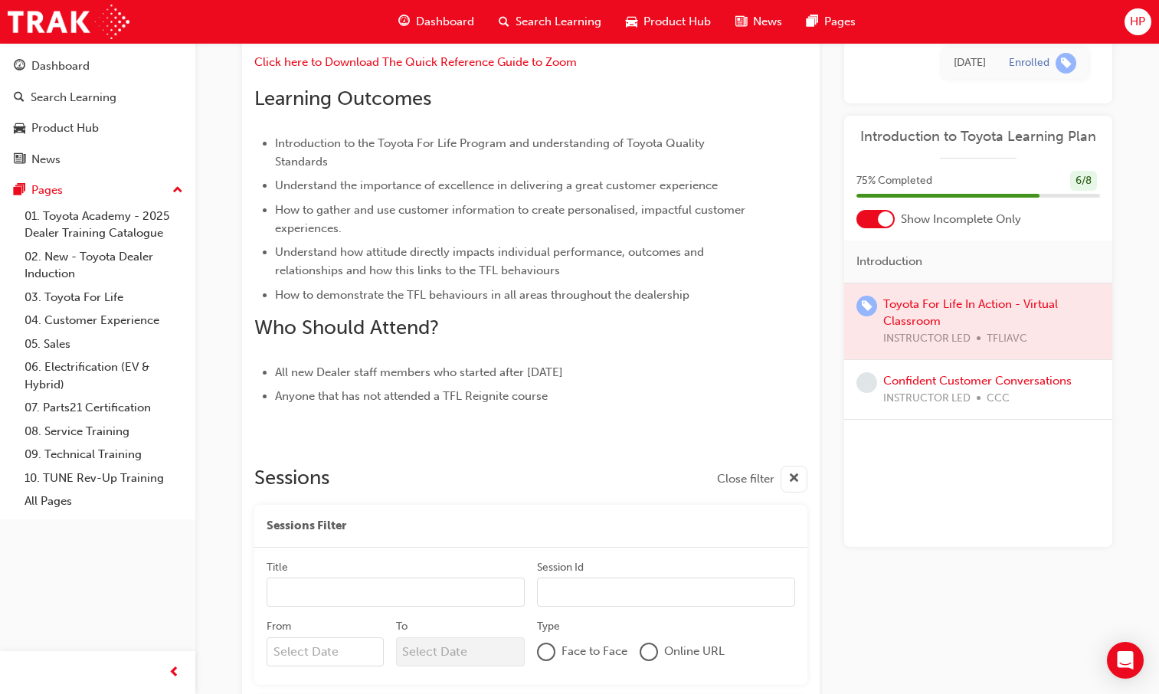
click at [462, 21] on span "Dashboard" at bounding box center [445, 22] width 58 height 18
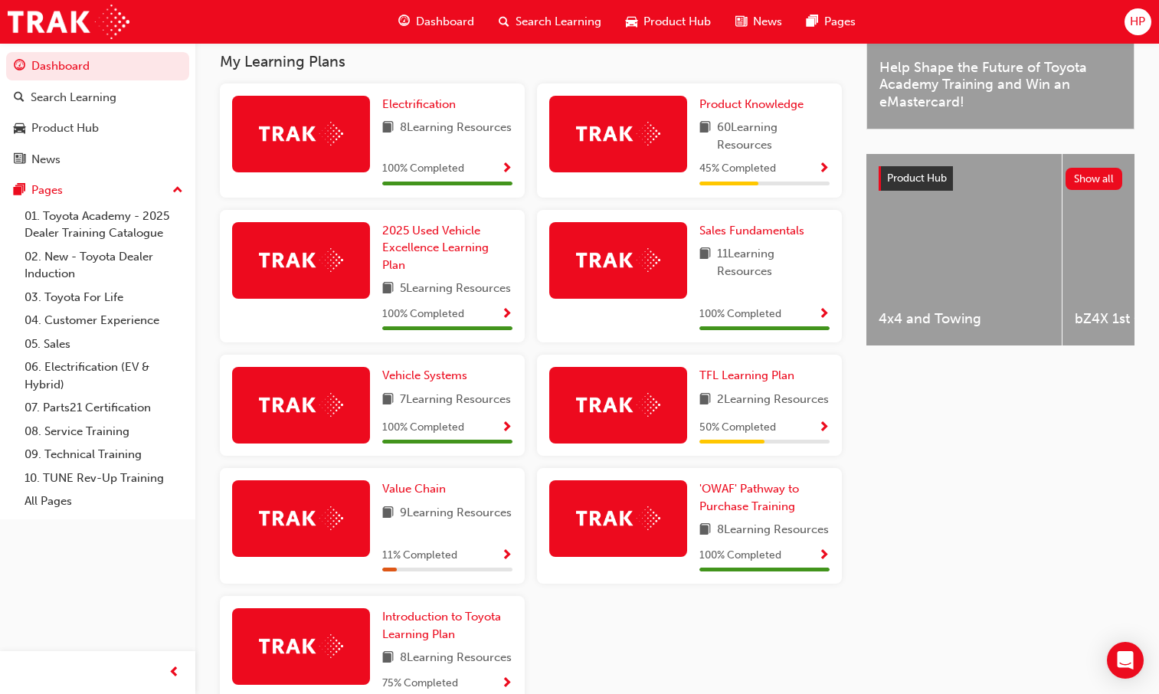
scroll to position [498, 0]
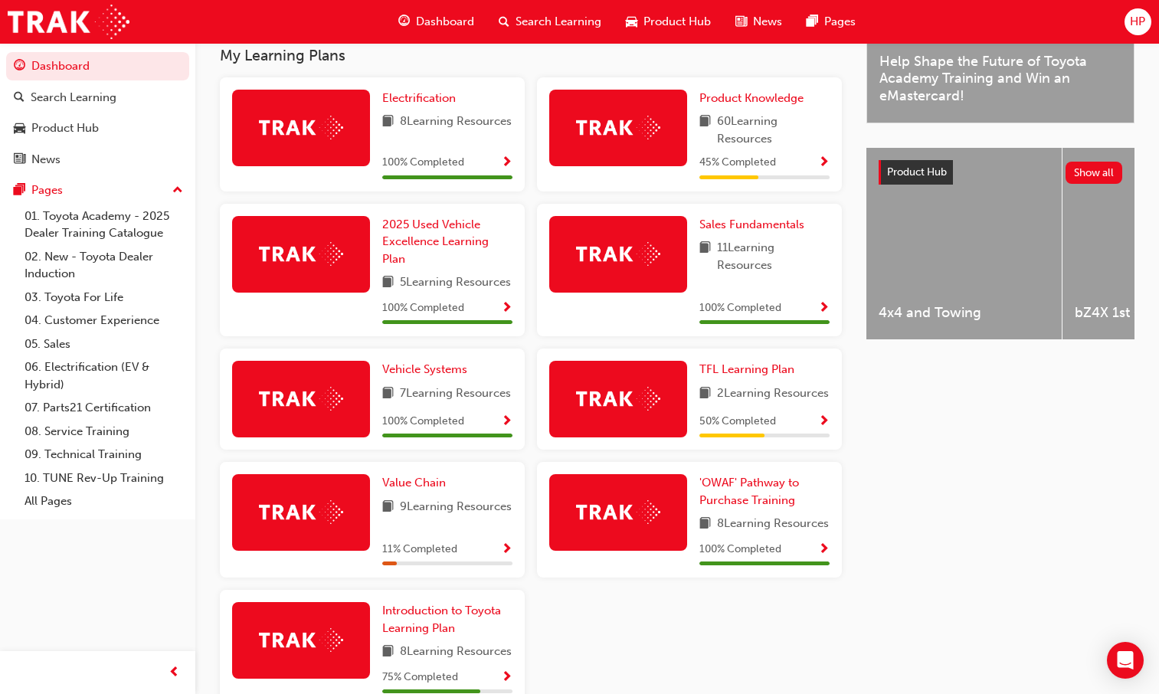
click at [503, 557] on span "Show Progress" at bounding box center [506, 550] width 11 height 14
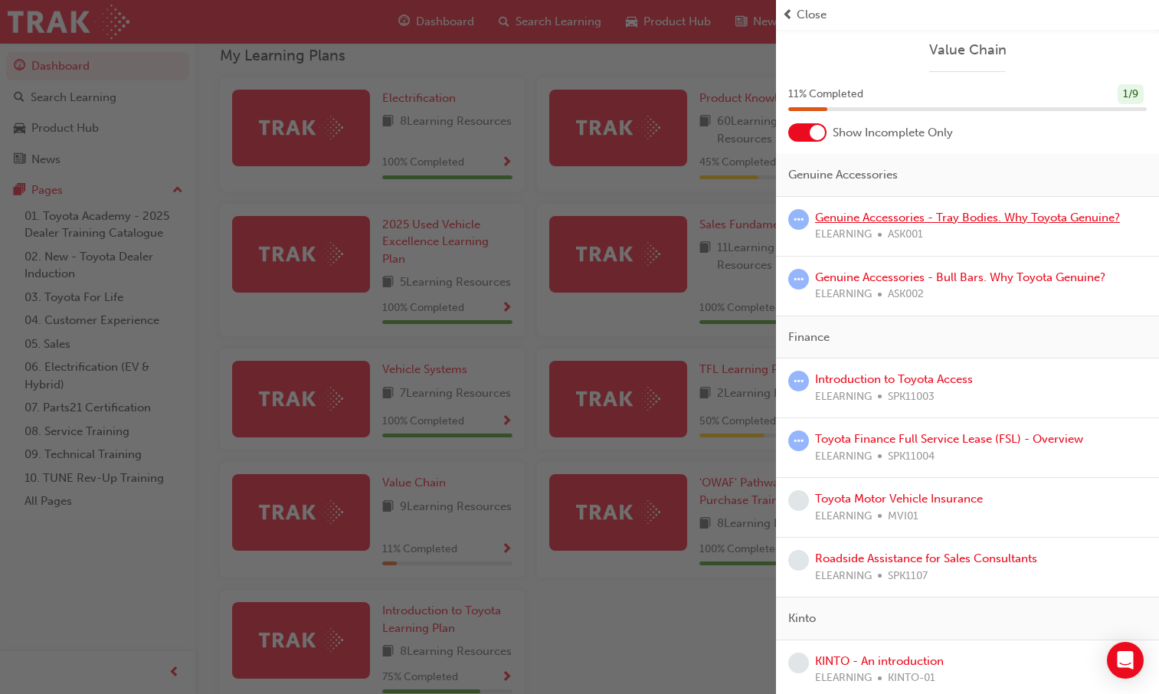
click at [916, 217] on link "Genuine Accessories - Tray Bodies. Why Toyota Genuine?" at bounding box center [967, 218] width 305 height 14
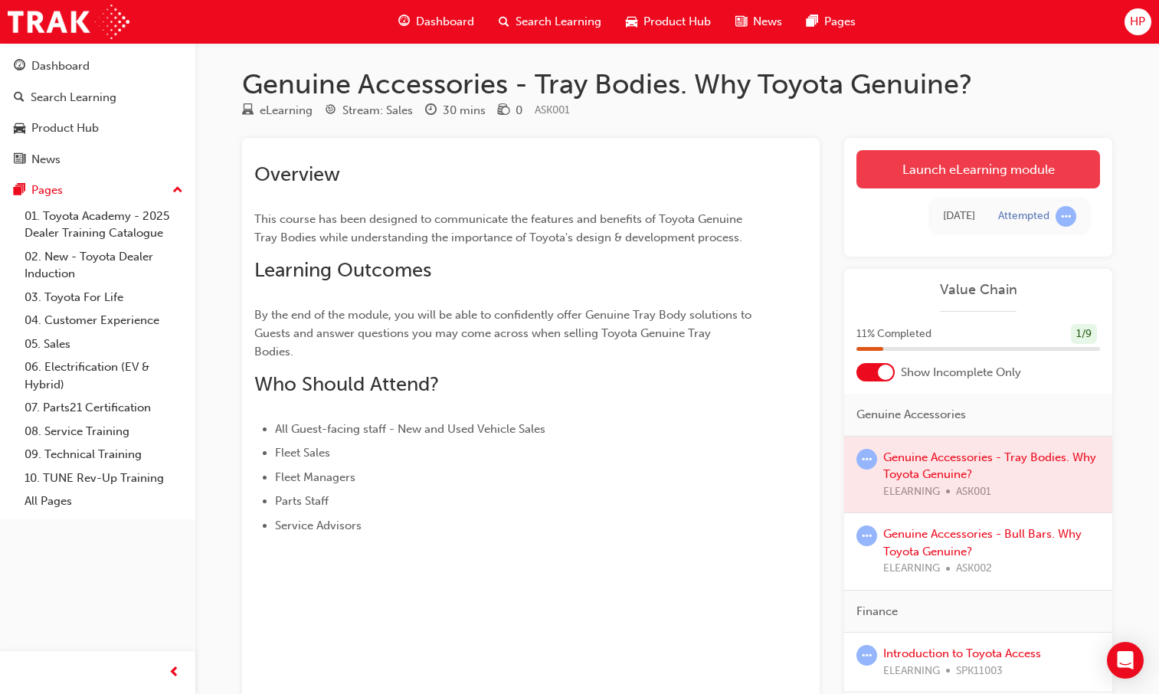
click at [926, 172] on link "Launch eLearning module" at bounding box center [979, 169] width 244 height 38
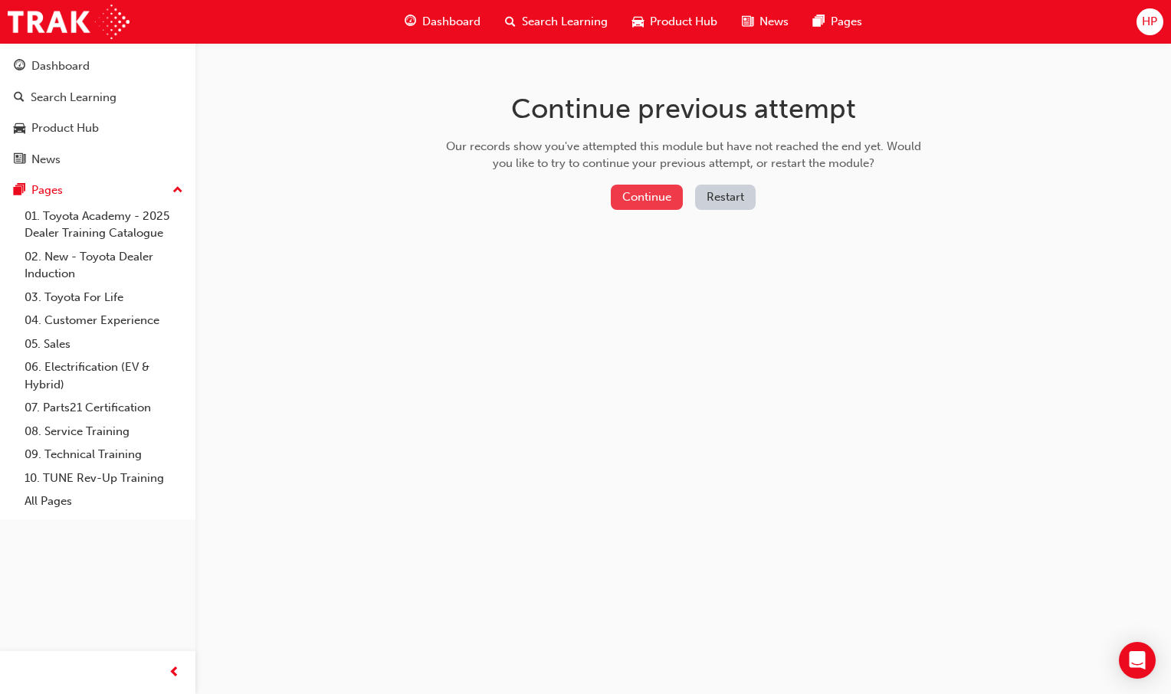
click at [673, 208] on button "Continue" at bounding box center [647, 197] width 72 height 25
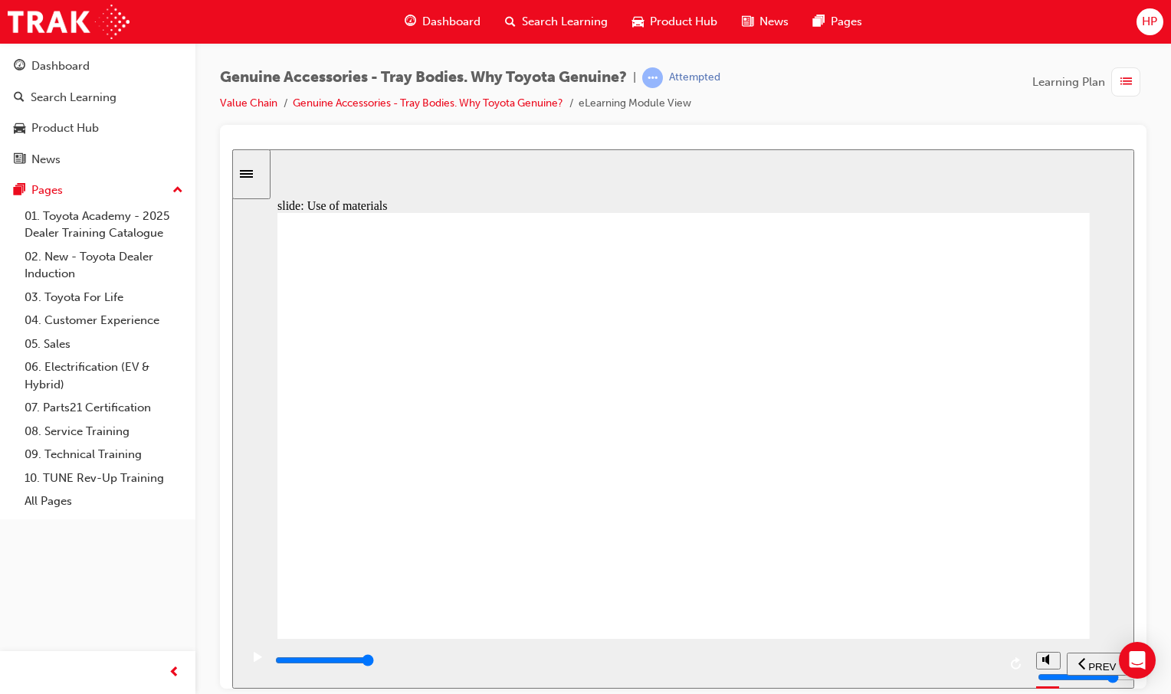
type input "11600"
